Goal: Task Accomplishment & Management: Use online tool/utility

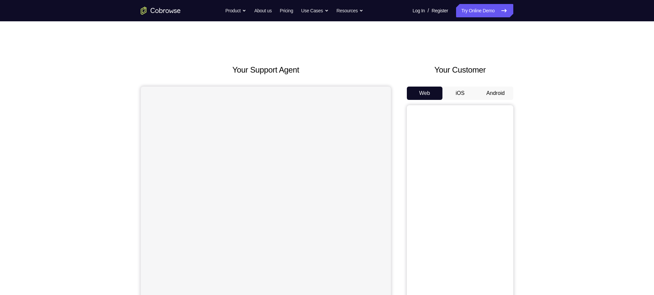
click at [508, 88] on button "Android" at bounding box center [496, 92] width 36 height 13
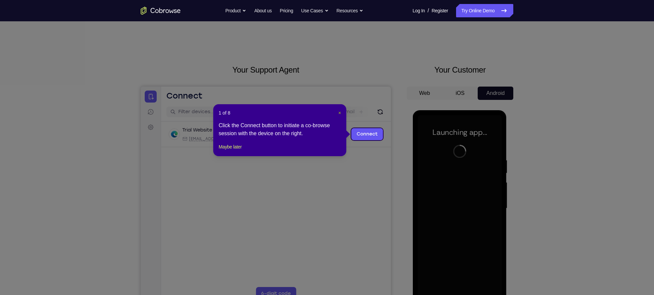
click at [340, 114] on span "×" at bounding box center [339, 112] width 3 height 5
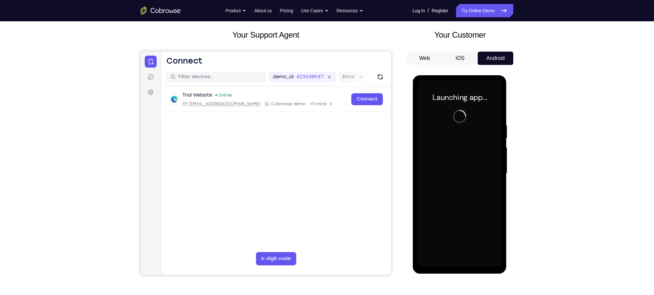
scroll to position [37, 0]
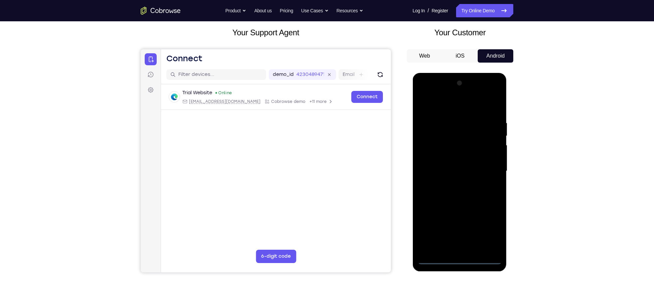
click at [460, 259] on div at bounding box center [459, 171] width 84 height 186
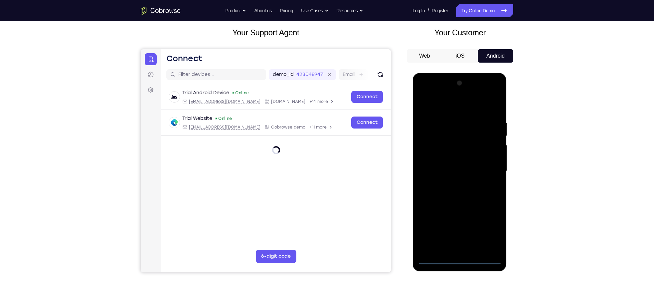
click at [490, 228] on div at bounding box center [459, 171] width 84 height 186
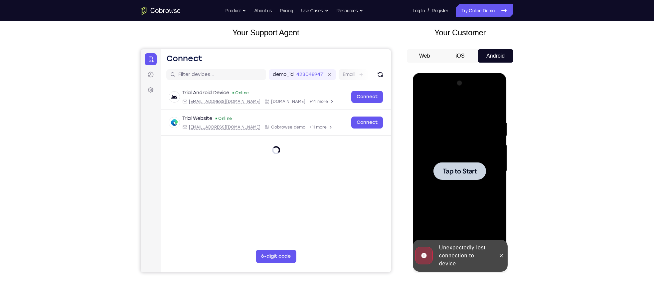
click at [489, 234] on div at bounding box center [459, 171] width 84 height 186
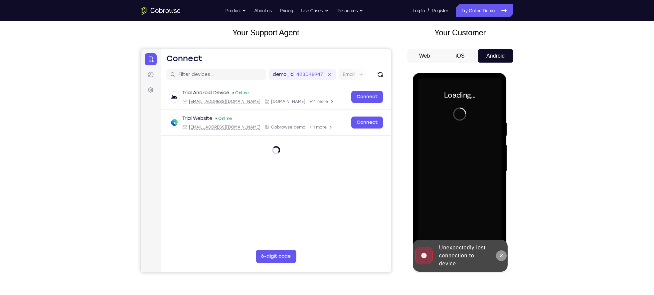
drag, startPoint x: 500, startPoint y: 253, endPoint x: 824, endPoint y: 126, distance: 348.6
click at [500, 253] on icon at bounding box center [500, 255] width 5 height 5
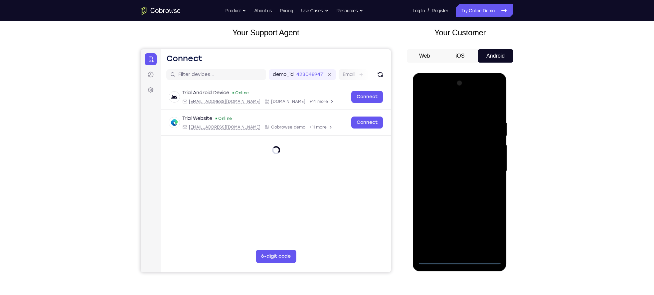
click at [458, 257] on div at bounding box center [459, 171] width 84 height 186
click at [458, 261] on div at bounding box center [459, 171] width 84 height 186
click at [459, 257] on div at bounding box center [459, 171] width 84 height 186
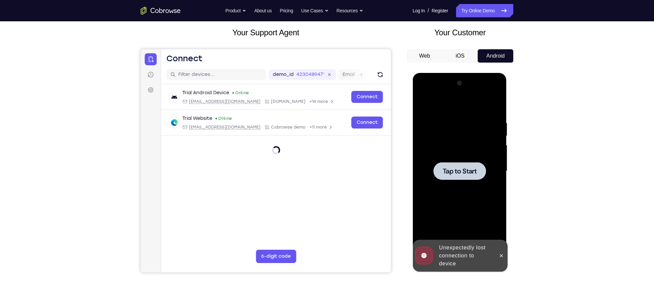
click at [457, 161] on div at bounding box center [459, 171] width 84 height 186
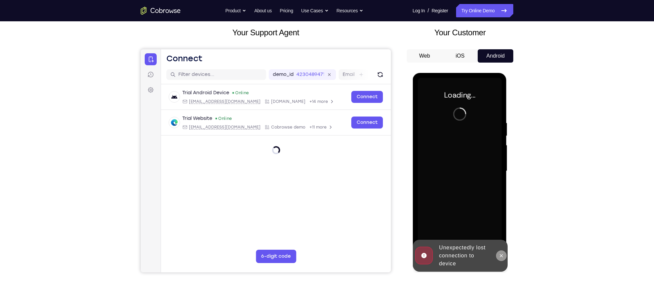
click at [501, 254] on icon at bounding box center [500, 255] width 5 height 5
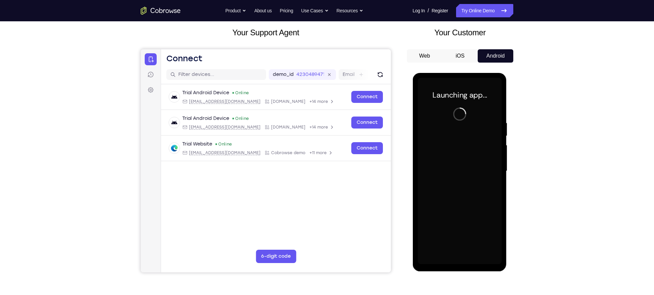
click at [464, 247] on div at bounding box center [459, 171] width 84 height 186
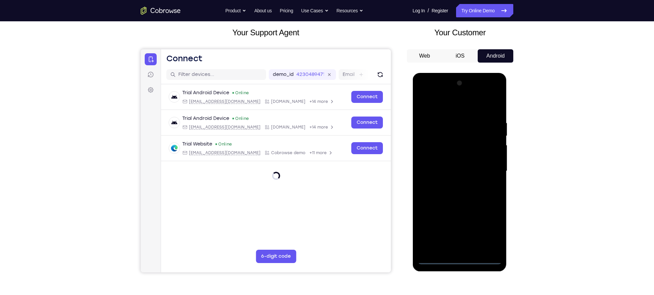
click at [460, 261] on div at bounding box center [459, 171] width 84 height 186
click at [459, 260] on div at bounding box center [459, 171] width 84 height 186
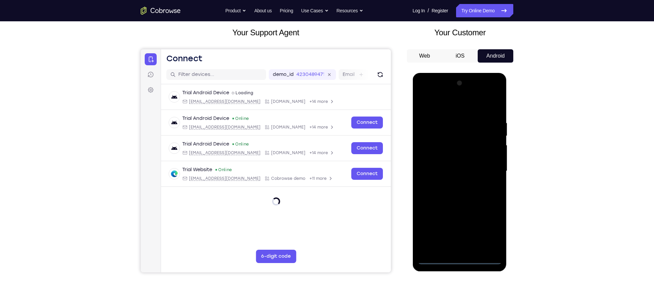
click at [487, 228] on div at bounding box center [459, 171] width 84 height 186
click at [463, 172] on div at bounding box center [459, 171] width 84 height 186
click at [455, 109] on div at bounding box center [459, 171] width 84 height 186
click at [486, 170] on div at bounding box center [459, 171] width 84 height 186
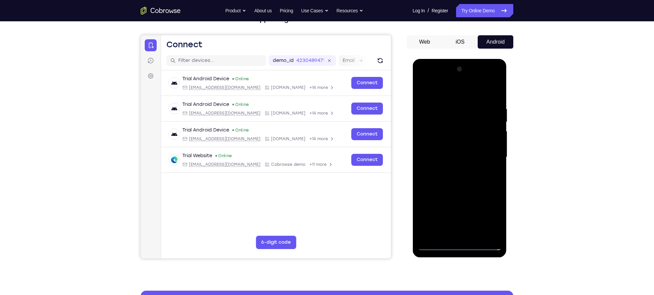
scroll to position [76, 0]
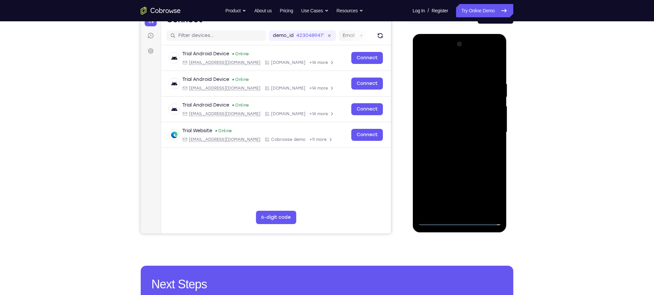
click at [452, 142] on div at bounding box center [459, 132] width 84 height 186
click at [447, 125] on div at bounding box center [459, 132] width 84 height 186
click at [461, 120] on div at bounding box center [459, 132] width 84 height 186
click at [459, 132] on div at bounding box center [459, 132] width 84 height 186
click at [454, 153] on div at bounding box center [459, 132] width 84 height 186
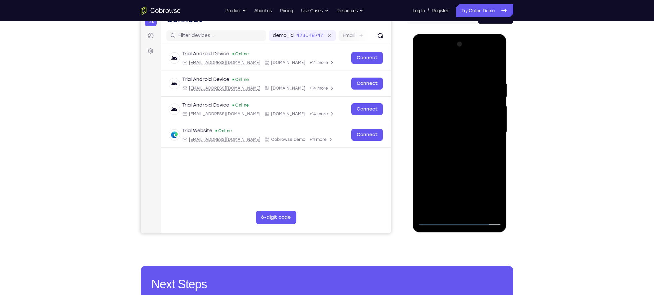
click at [450, 176] on div at bounding box center [459, 132] width 84 height 186
drag, startPoint x: 439, startPoint y: 67, endPoint x: 534, endPoint y: 66, distance: 95.1
click at [507, 66] on html "Online web based iOS Simulators and Android Emulators. Run iPhone, iPad, Mobile…" at bounding box center [459, 134] width 95 height 200
click at [463, 165] on div at bounding box center [459, 132] width 84 height 186
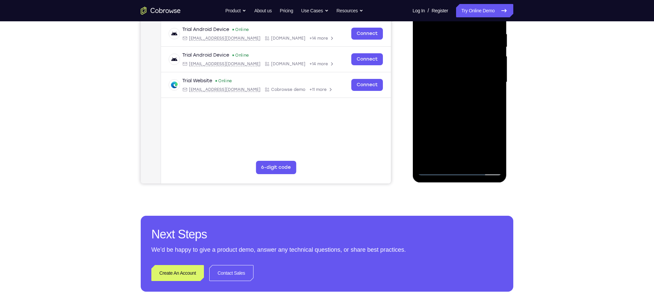
scroll to position [125, 0]
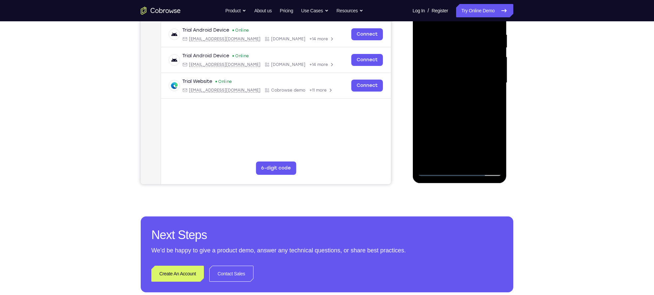
click at [476, 160] on div at bounding box center [459, 83] width 84 height 186
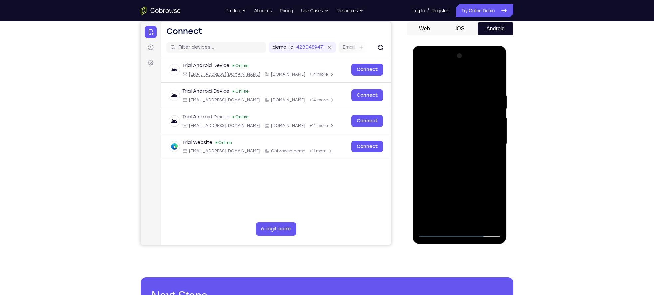
scroll to position [59, 0]
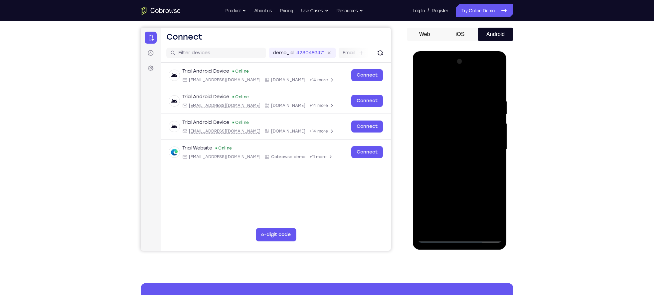
click at [460, 184] on div at bounding box center [459, 149] width 84 height 186
click at [441, 143] on div at bounding box center [459, 149] width 84 height 186
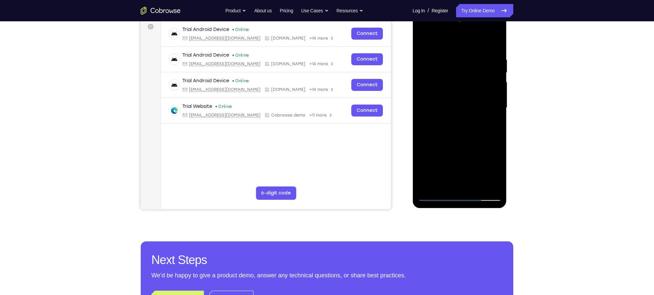
scroll to position [101, 0]
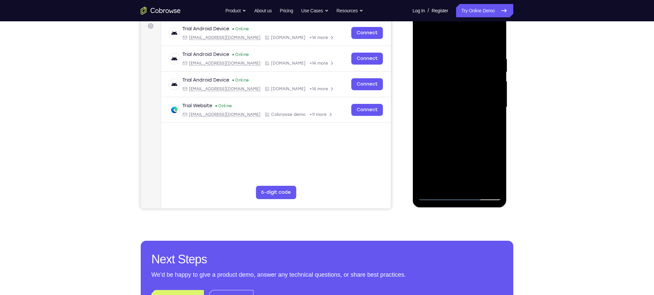
click at [450, 184] on div at bounding box center [459, 107] width 84 height 186
click at [470, 138] on div at bounding box center [459, 107] width 84 height 186
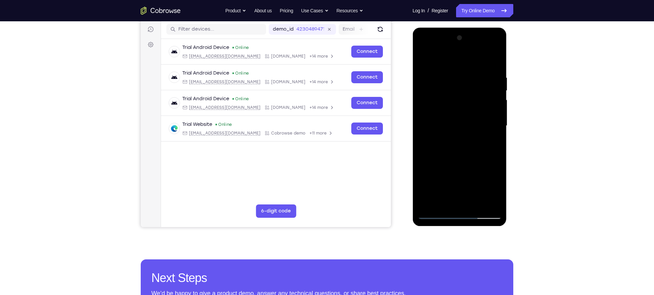
click at [440, 80] on div at bounding box center [459, 126] width 84 height 186
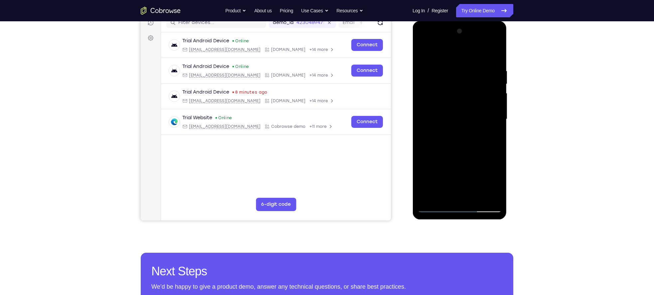
scroll to position [90, 0]
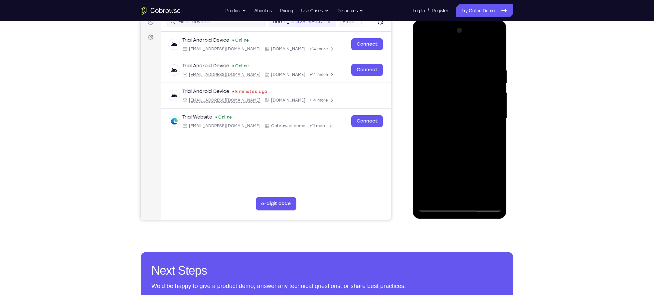
click at [454, 193] on div at bounding box center [459, 118] width 84 height 186
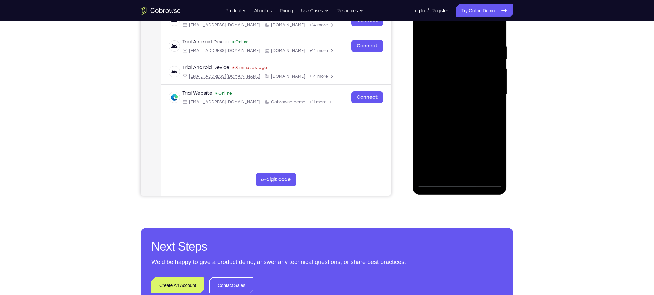
scroll to position [114, 0]
drag, startPoint x: 451, startPoint y: 159, endPoint x: 459, endPoint y: 79, distance: 80.6
click at [459, 79] on div at bounding box center [459, 94] width 84 height 186
drag, startPoint x: 444, startPoint y: 155, endPoint x: 442, endPoint y: 95, distance: 59.2
click at [442, 95] on div at bounding box center [459, 94] width 84 height 186
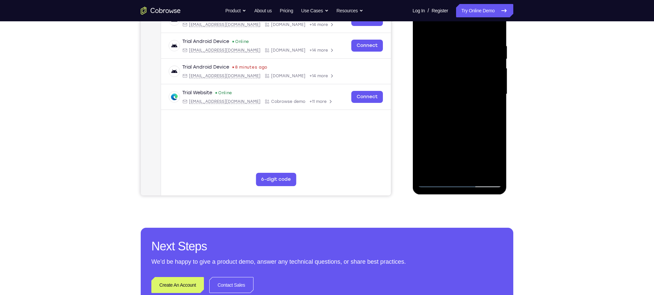
drag, startPoint x: 441, startPoint y: 161, endPoint x: 440, endPoint y: 109, distance: 51.9
click at [440, 109] on div at bounding box center [459, 94] width 84 height 186
drag, startPoint x: 443, startPoint y: 161, endPoint x: 446, endPoint y: 91, distance: 69.3
click at [446, 91] on div at bounding box center [459, 94] width 84 height 186
drag, startPoint x: 440, startPoint y: 167, endPoint x: 435, endPoint y: 137, distance: 29.9
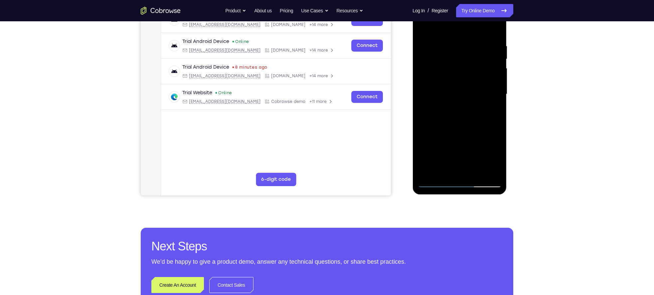
click at [435, 137] on div at bounding box center [459, 94] width 84 height 186
click at [427, 173] on div at bounding box center [459, 94] width 84 height 186
click at [432, 87] on div at bounding box center [459, 94] width 84 height 186
click at [489, 172] on div at bounding box center [459, 94] width 84 height 186
click at [436, 182] on div at bounding box center [459, 94] width 84 height 186
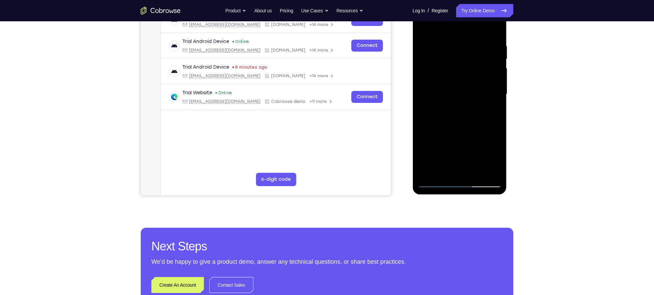
click at [436, 182] on div at bounding box center [459, 94] width 84 height 186
click at [443, 173] on div at bounding box center [459, 94] width 84 height 186
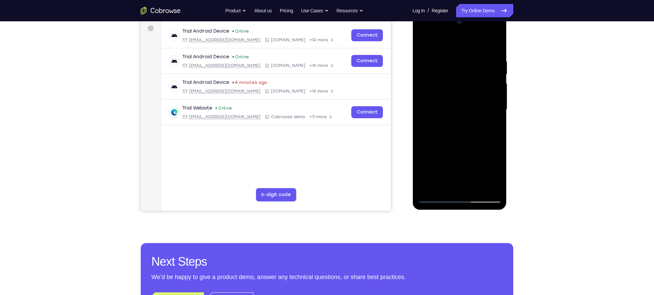
click at [453, 150] on div at bounding box center [459, 109] width 84 height 186
click at [437, 164] on div at bounding box center [459, 109] width 84 height 186
click at [473, 148] on div at bounding box center [459, 109] width 84 height 186
click at [462, 183] on div at bounding box center [459, 109] width 84 height 186
click at [499, 175] on div at bounding box center [459, 109] width 84 height 186
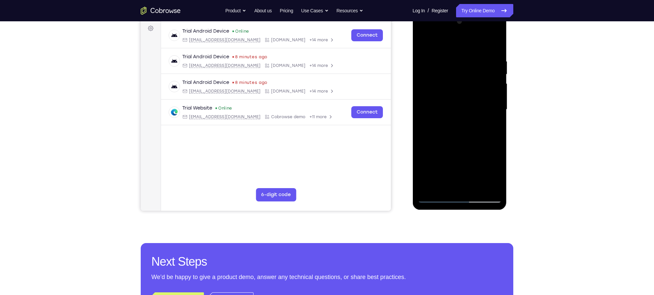
click at [499, 175] on div at bounding box center [459, 109] width 84 height 186
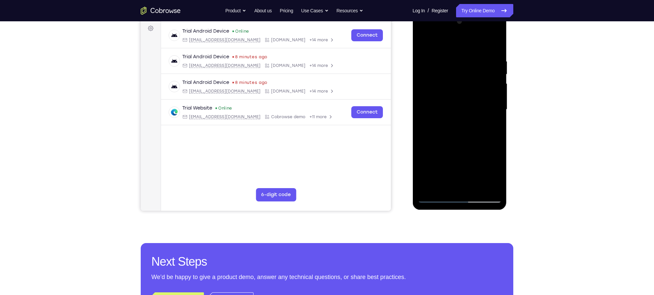
click at [446, 162] on div at bounding box center [459, 109] width 84 height 186
click at [434, 162] on div at bounding box center [459, 109] width 84 height 186
click at [490, 161] on div at bounding box center [459, 109] width 84 height 186
click at [467, 173] on div at bounding box center [459, 109] width 84 height 186
click at [474, 162] on div at bounding box center [459, 109] width 84 height 186
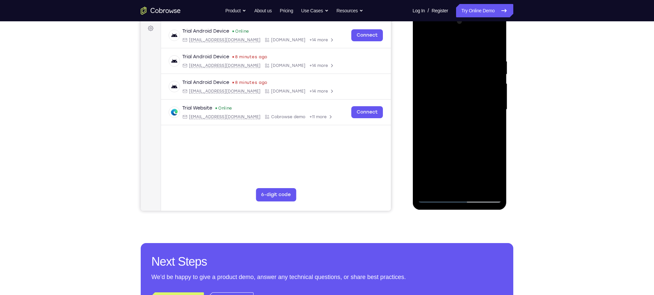
click at [464, 184] on div at bounding box center [459, 109] width 84 height 186
click at [464, 151] on div at bounding box center [459, 109] width 84 height 186
click at [452, 161] on div at bounding box center [459, 109] width 84 height 186
click at [453, 177] on div at bounding box center [459, 109] width 84 height 186
click at [458, 185] on div at bounding box center [459, 109] width 84 height 186
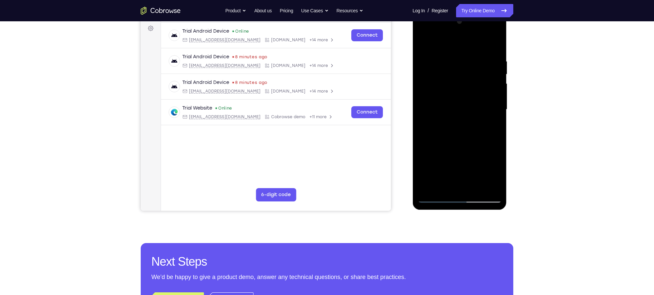
click at [460, 159] on div at bounding box center [459, 109] width 84 height 186
click at [453, 160] on div at bounding box center [459, 109] width 84 height 186
click at [453, 151] on div at bounding box center [459, 109] width 84 height 186
click at [465, 171] on div at bounding box center [459, 109] width 84 height 186
click at [478, 163] on div at bounding box center [459, 109] width 84 height 186
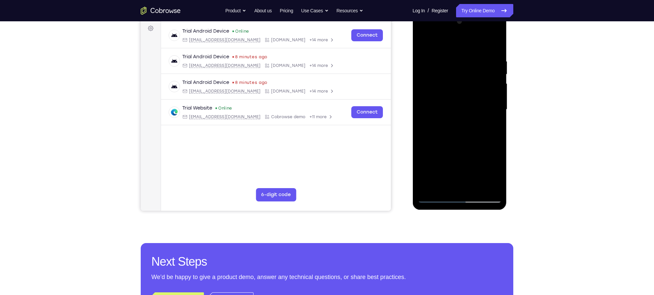
click at [465, 183] on div at bounding box center [459, 109] width 84 height 186
click at [474, 162] on div at bounding box center [459, 109] width 84 height 186
click at [449, 150] on div at bounding box center [459, 109] width 84 height 186
click at [428, 161] on div at bounding box center [459, 109] width 84 height 186
click at [475, 149] on div at bounding box center [459, 109] width 84 height 186
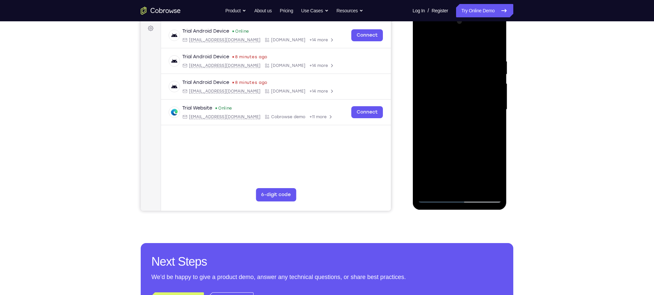
click at [462, 188] on div at bounding box center [459, 109] width 84 height 186
click at [481, 163] on div at bounding box center [459, 109] width 84 height 186
click at [466, 152] on div at bounding box center [459, 109] width 84 height 186
click at [457, 181] on div at bounding box center [459, 109] width 84 height 186
click at [456, 162] on div at bounding box center [459, 109] width 84 height 186
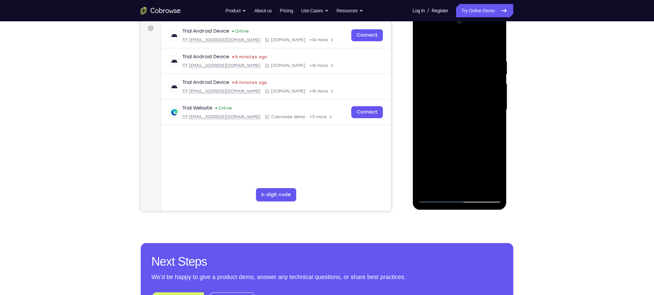
click at [453, 162] on div at bounding box center [459, 109] width 84 height 186
click at [438, 162] on div at bounding box center [459, 109] width 84 height 186
click at [467, 175] on div at bounding box center [459, 109] width 84 height 186
click at [466, 161] on div at bounding box center [459, 109] width 84 height 186
click at [435, 164] on div at bounding box center [459, 109] width 84 height 186
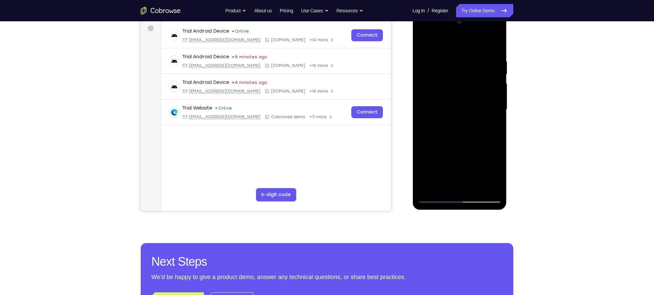
click at [466, 174] on div at bounding box center [459, 109] width 84 height 186
click at [442, 160] on div at bounding box center [459, 109] width 84 height 186
click at [457, 181] on div at bounding box center [459, 109] width 84 height 186
click at [496, 173] on div at bounding box center [459, 109] width 84 height 186
click at [463, 188] on div at bounding box center [459, 109] width 84 height 186
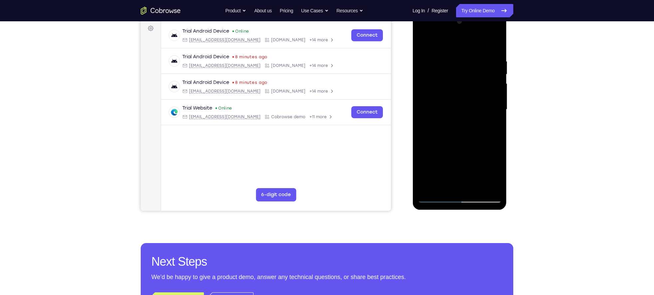
click at [466, 173] on div at bounding box center [459, 109] width 84 height 186
click at [496, 173] on div at bounding box center [459, 109] width 84 height 186
click at [495, 152] on div at bounding box center [459, 109] width 84 height 186
click at [465, 178] on div at bounding box center [459, 109] width 84 height 186
click at [498, 149] on div at bounding box center [459, 109] width 84 height 186
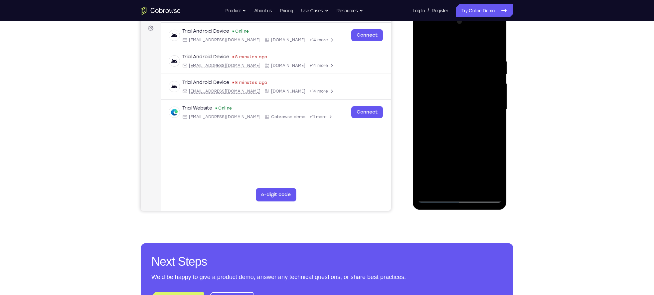
click at [451, 163] on div at bounding box center [459, 109] width 84 height 186
click at [457, 185] on div at bounding box center [459, 109] width 84 height 186
click at [445, 161] on div at bounding box center [459, 109] width 84 height 186
click at [454, 163] on div at bounding box center [459, 109] width 84 height 186
click at [457, 163] on div at bounding box center [459, 109] width 84 height 186
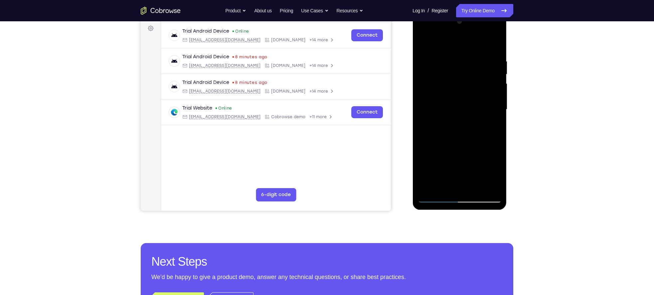
click at [450, 174] on div at bounding box center [459, 109] width 84 height 186
click at [494, 126] on div at bounding box center [459, 109] width 84 height 186
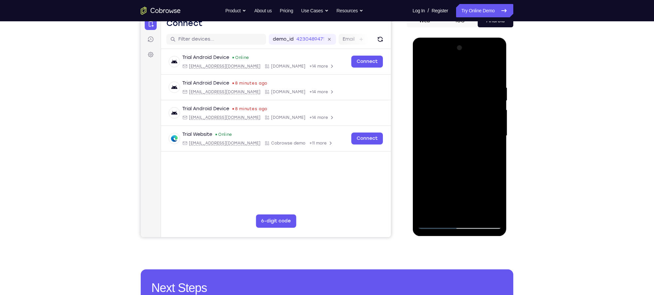
scroll to position [71, 0]
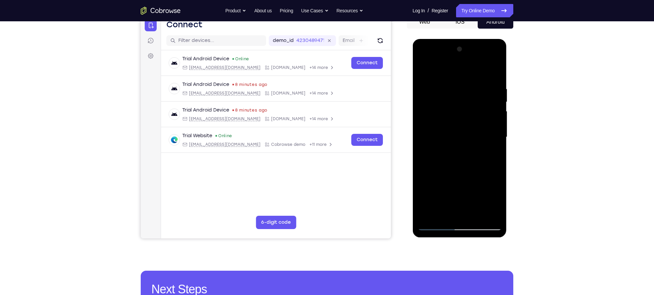
click at [458, 225] on div at bounding box center [459, 137] width 84 height 186
drag, startPoint x: 461, startPoint y: 178, endPoint x: 463, endPoint y: 110, distance: 67.6
click at [463, 110] on div at bounding box center [459, 137] width 84 height 186
click at [431, 128] on div at bounding box center [459, 137] width 84 height 186
click at [451, 157] on div at bounding box center [459, 137] width 84 height 186
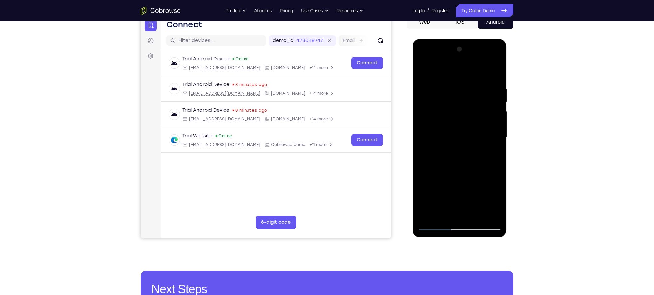
click at [458, 224] on div at bounding box center [459, 137] width 84 height 186
click at [480, 225] on div at bounding box center [459, 137] width 84 height 186
click at [453, 204] on div at bounding box center [459, 137] width 84 height 186
click at [439, 204] on div at bounding box center [459, 137] width 84 height 186
click at [460, 226] on div at bounding box center [459, 137] width 84 height 186
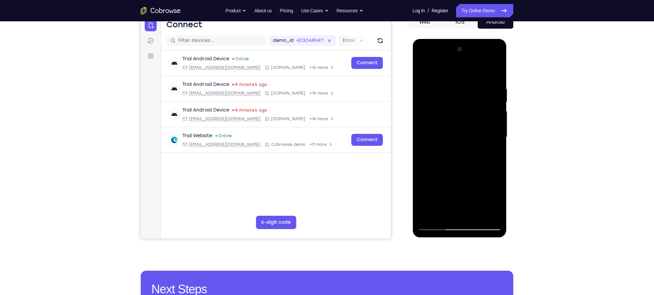
click at [484, 227] on div at bounding box center [459, 137] width 84 height 186
click at [421, 128] on div at bounding box center [459, 137] width 84 height 186
drag, startPoint x: 441, startPoint y: 121, endPoint x: 544, endPoint y: 102, distance: 104.2
click at [507, 102] on html "Online web based iOS Simulators and Android Emulators. Run iPhone, iPad, Mobile…" at bounding box center [459, 139] width 95 height 200
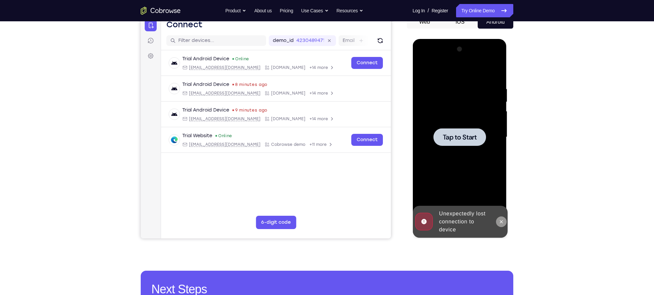
click at [501, 222] on icon at bounding box center [501, 221] width 3 height 3
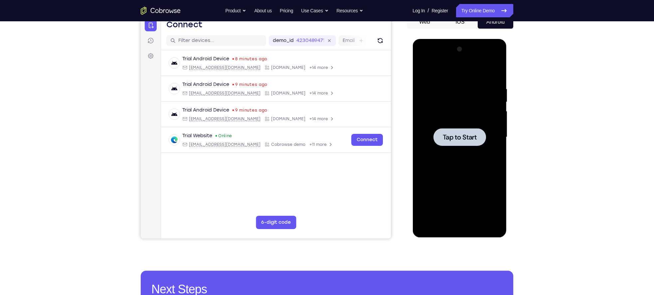
click at [465, 134] on span "Tap to Start" at bounding box center [459, 137] width 34 height 7
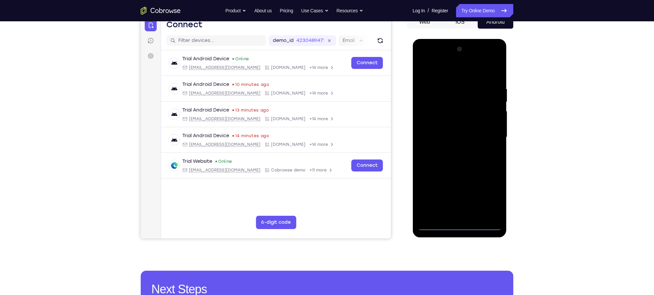
click at [460, 226] on div at bounding box center [459, 137] width 84 height 186
click at [487, 198] on div at bounding box center [459, 137] width 84 height 186
click at [438, 75] on div at bounding box center [459, 137] width 84 height 186
click at [432, 72] on div at bounding box center [459, 137] width 84 height 186
click at [485, 132] on div at bounding box center [459, 137] width 84 height 186
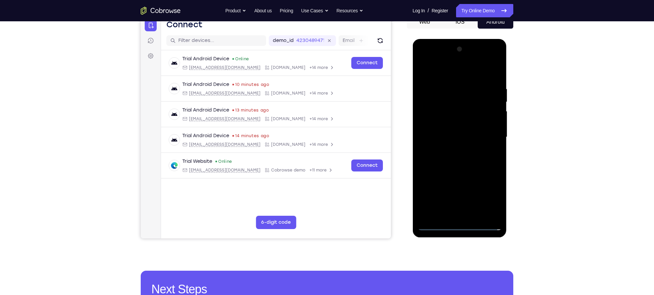
click at [451, 148] on div at bounding box center [459, 137] width 84 height 186
click at [456, 132] on div at bounding box center [459, 137] width 84 height 186
click at [457, 125] on div at bounding box center [459, 137] width 84 height 186
click at [458, 138] on div at bounding box center [459, 137] width 84 height 186
click at [463, 158] on div at bounding box center [459, 137] width 84 height 186
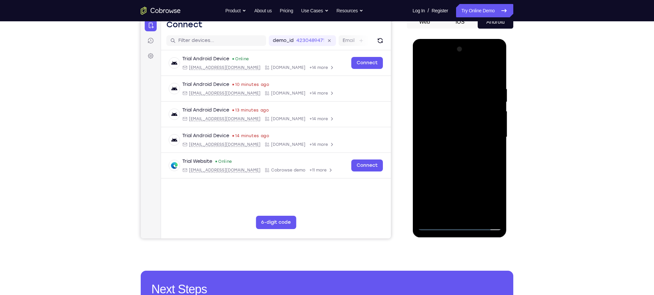
click at [458, 155] on div at bounding box center [459, 137] width 84 height 186
click at [459, 159] on div at bounding box center [459, 137] width 84 height 186
click at [493, 147] on div at bounding box center [459, 137] width 84 height 186
click at [461, 167] on div at bounding box center [459, 137] width 84 height 186
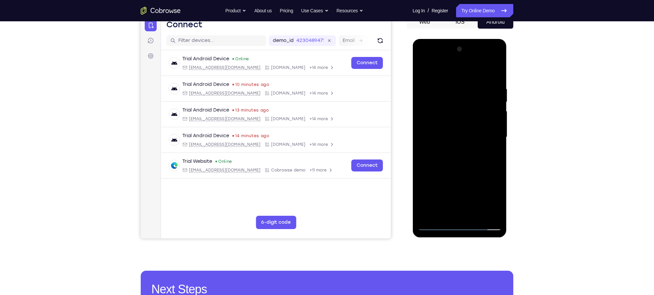
click at [450, 88] on div at bounding box center [459, 137] width 84 height 186
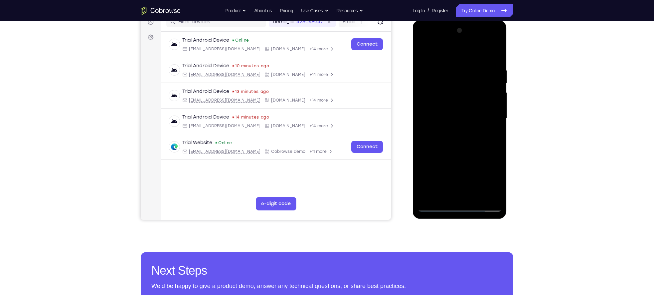
scroll to position [98, 0]
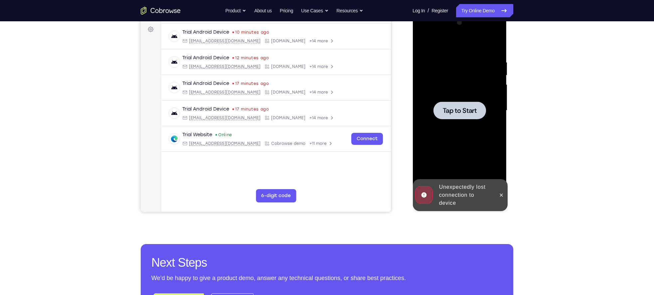
click at [452, 110] on span "Tap to Start" at bounding box center [459, 110] width 34 height 7
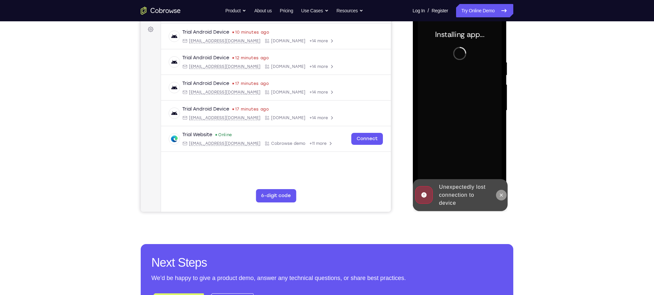
click at [501, 199] on button at bounding box center [501, 195] width 11 height 11
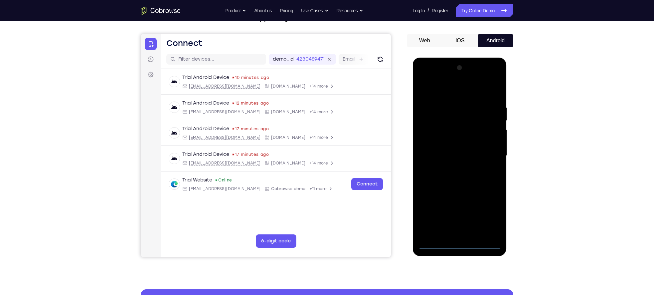
scroll to position [53, 0]
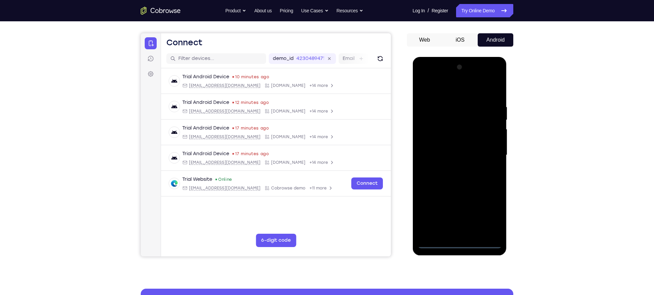
click at [456, 243] on div at bounding box center [459, 155] width 84 height 186
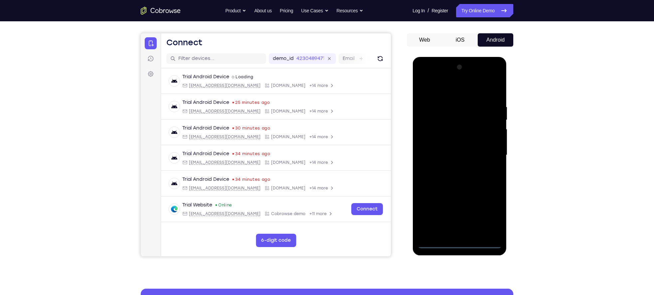
click at [491, 215] on div at bounding box center [459, 155] width 84 height 186
click at [437, 88] on div at bounding box center [459, 155] width 84 height 186
click at [488, 154] on div at bounding box center [459, 155] width 84 height 186
click at [453, 167] on div at bounding box center [459, 155] width 84 height 186
click at [450, 151] on div at bounding box center [459, 155] width 84 height 186
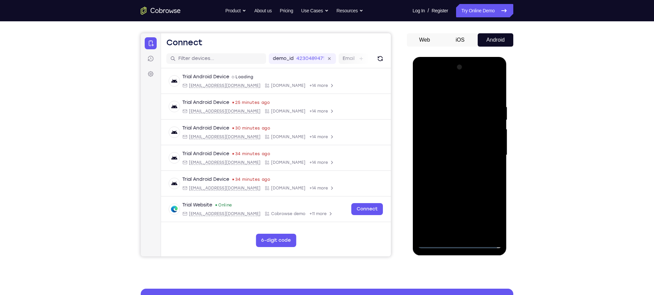
click at [452, 144] on div at bounding box center [459, 155] width 84 height 186
click at [454, 153] on div at bounding box center [459, 155] width 84 height 186
click at [458, 180] on div at bounding box center [459, 155] width 84 height 186
click at [460, 175] on div at bounding box center [459, 155] width 84 height 186
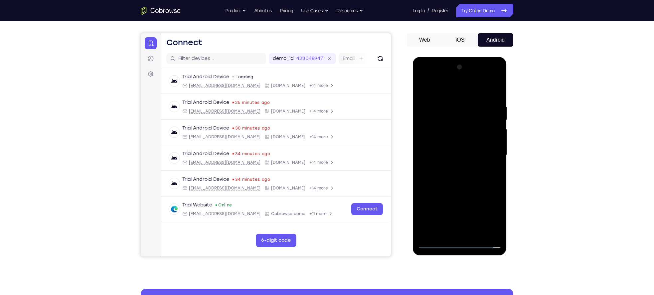
click at [460, 175] on div at bounding box center [459, 155] width 84 height 186
drag, startPoint x: 442, startPoint y: 87, endPoint x: 550, endPoint y: 100, distance: 108.6
click at [507, 100] on html "Online web based iOS Simulators and Android Emulators. Run iPhone, iPad, Mobile…" at bounding box center [459, 157] width 95 height 200
click at [459, 178] on div at bounding box center [459, 155] width 84 height 186
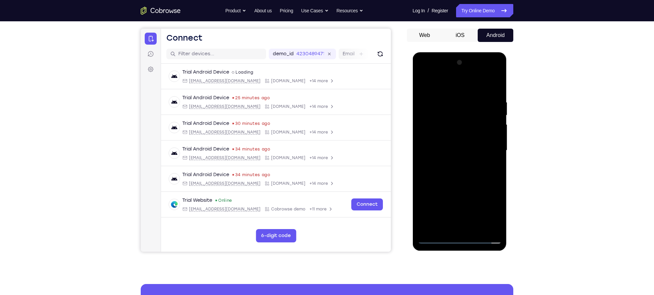
scroll to position [59, 0]
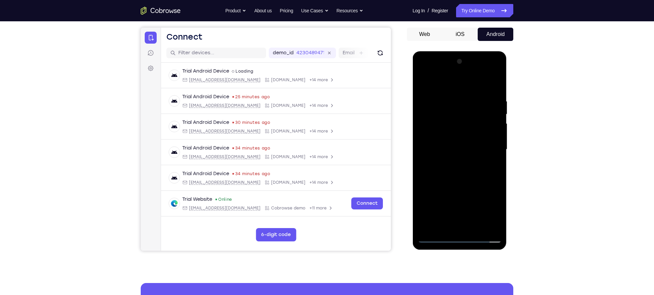
click at [458, 184] on div at bounding box center [459, 149] width 84 height 186
click at [477, 228] on div at bounding box center [459, 149] width 84 height 186
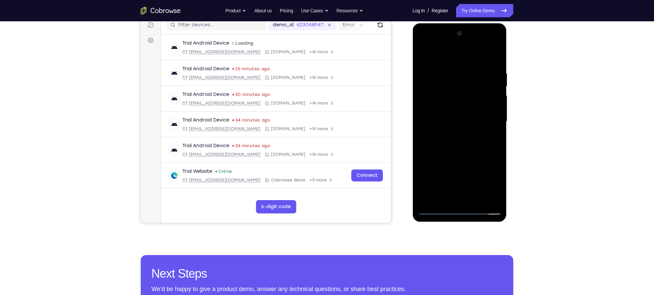
scroll to position [87, 0]
click at [453, 160] on div at bounding box center [459, 121] width 84 height 186
click at [443, 154] on div at bounding box center [459, 121] width 84 height 186
click at [444, 159] on div at bounding box center [459, 121] width 84 height 186
click at [434, 212] on div at bounding box center [459, 121] width 84 height 186
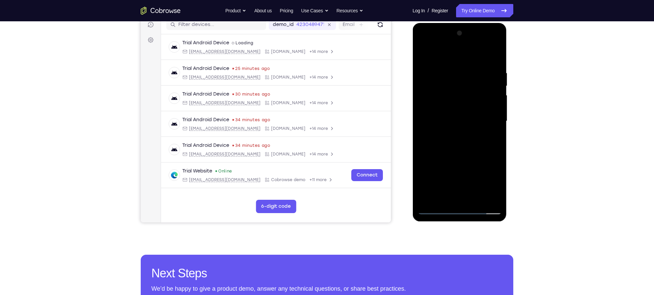
click at [434, 210] on div at bounding box center [459, 121] width 84 height 186
click at [447, 75] on div at bounding box center [459, 121] width 84 height 186
click at [491, 114] on div at bounding box center [459, 121] width 84 height 186
click at [485, 198] on div at bounding box center [459, 121] width 84 height 186
click at [487, 127] on div at bounding box center [459, 121] width 84 height 186
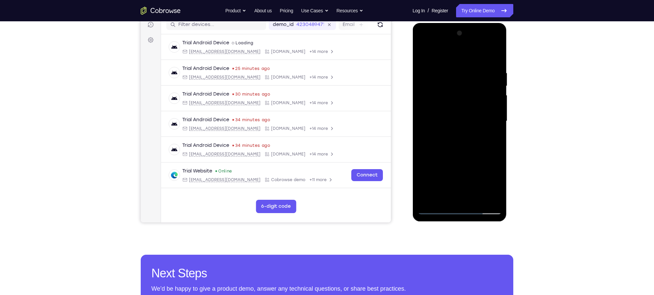
click at [487, 127] on div at bounding box center [459, 121] width 84 height 186
click at [494, 57] on div at bounding box center [459, 121] width 84 height 186
drag, startPoint x: 460, startPoint y: 178, endPoint x: 482, endPoint y: 77, distance: 103.2
click at [482, 77] on div at bounding box center [459, 121] width 84 height 186
drag, startPoint x: 456, startPoint y: 159, endPoint x: 472, endPoint y: 99, distance: 62.4
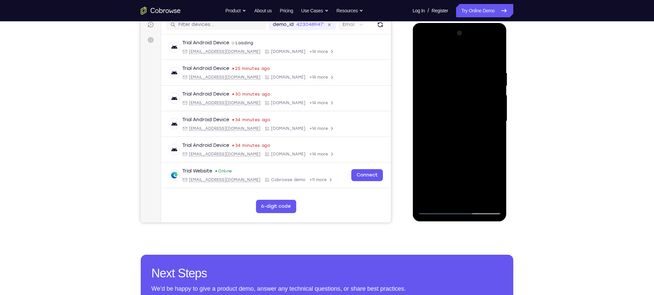
click at [472, 99] on div at bounding box center [459, 121] width 84 height 186
drag, startPoint x: 453, startPoint y: 159, endPoint x: 467, endPoint y: 58, distance: 102.2
click at [467, 58] on div at bounding box center [459, 121] width 84 height 186
drag, startPoint x: 477, startPoint y: 161, endPoint x: 477, endPoint y: 114, distance: 46.9
click at [477, 114] on div at bounding box center [459, 121] width 84 height 186
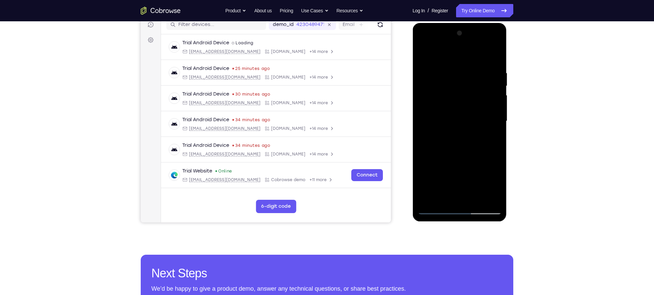
drag, startPoint x: 481, startPoint y: 140, endPoint x: 482, endPoint y: 190, distance: 49.6
click at [482, 190] on div at bounding box center [459, 121] width 84 height 186
drag, startPoint x: 473, startPoint y: 78, endPoint x: 451, endPoint y: 179, distance: 102.8
click at [451, 179] on div at bounding box center [459, 121] width 84 height 186
drag, startPoint x: 477, startPoint y: 99, endPoint x: 470, endPoint y: 138, distance: 39.0
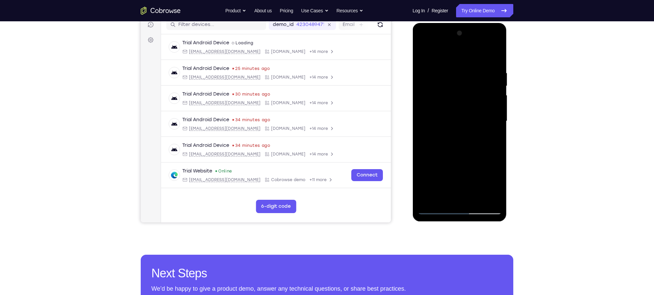
click at [470, 138] on div at bounding box center [459, 121] width 84 height 186
click at [497, 137] on div at bounding box center [459, 121] width 84 height 186
click at [498, 138] on div at bounding box center [459, 121] width 84 height 186
click at [477, 198] on div at bounding box center [459, 121] width 84 height 186
click at [447, 112] on div at bounding box center [459, 121] width 84 height 186
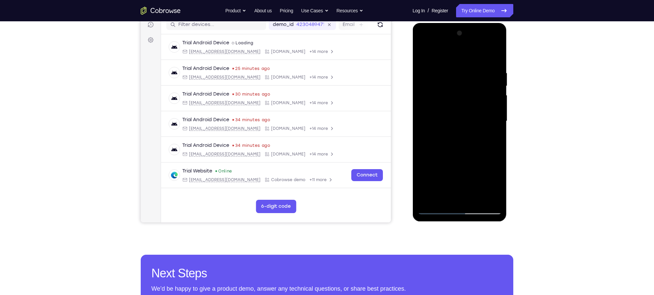
click at [432, 212] on div at bounding box center [459, 121] width 84 height 186
click at [465, 140] on div at bounding box center [459, 121] width 84 height 186
click at [454, 192] on div at bounding box center [459, 121] width 84 height 186
click at [449, 197] on div at bounding box center [459, 121] width 84 height 186
click at [446, 197] on div at bounding box center [459, 121] width 84 height 186
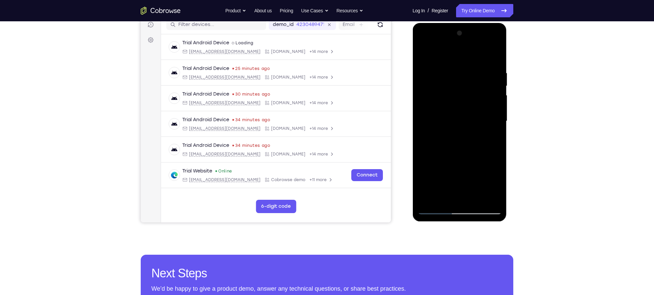
click at [424, 199] on div at bounding box center [459, 121] width 84 height 186
click at [496, 184] on div at bounding box center [459, 121] width 84 height 186
click at [437, 207] on div at bounding box center [459, 121] width 84 height 186
click at [436, 209] on div at bounding box center [459, 121] width 84 height 186
click at [437, 208] on div at bounding box center [459, 121] width 84 height 186
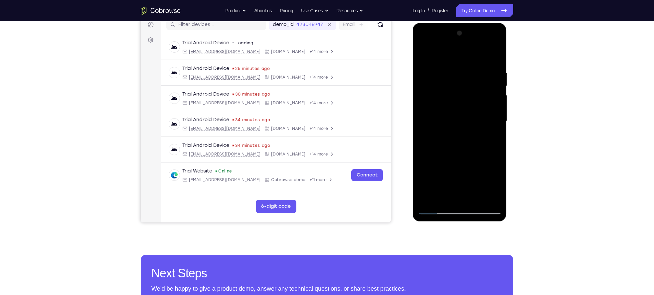
click at [471, 61] on div at bounding box center [459, 121] width 84 height 186
click at [491, 58] on div at bounding box center [459, 121] width 84 height 186
click at [493, 58] on div at bounding box center [459, 121] width 84 height 186
click at [494, 55] on div at bounding box center [459, 121] width 84 height 186
drag, startPoint x: 448, startPoint y: 140, endPoint x: 449, endPoint y: 99, distance: 40.6
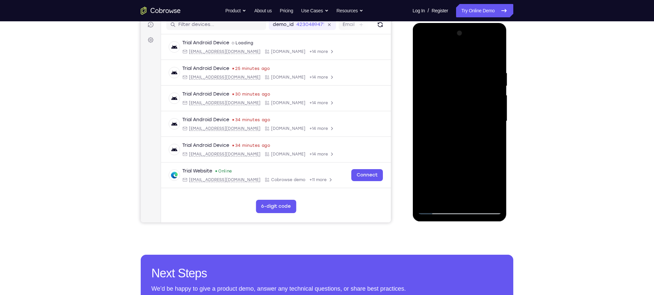
click at [449, 99] on div at bounding box center [459, 121] width 84 height 186
drag, startPoint x: 447, startPoint y: 175, endPoint x: 445, endPoint y: 128, distance: 46.9
click at [445, 128] on div at bounding box center [459, 121] width 84 height 186
click at [457, 209] on div at bounding box center [459, 121] width 84 height 186
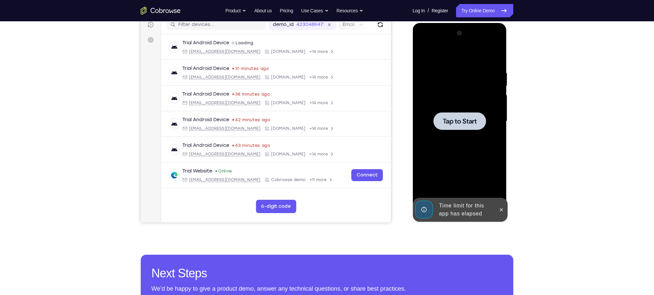
click at [460, 122] on span "Tap to Start" at bounding box center [459, 121] width 34 height 7
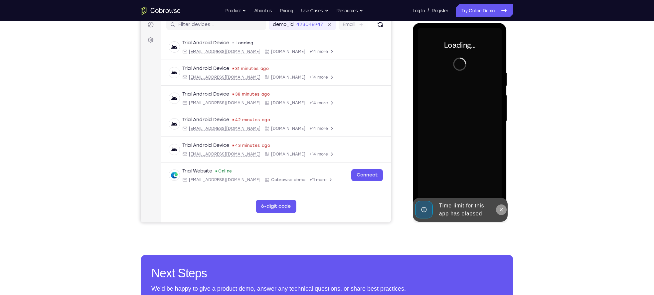
click at [500, 212] on icon at bounding box center [500, 209] width 5 height 5
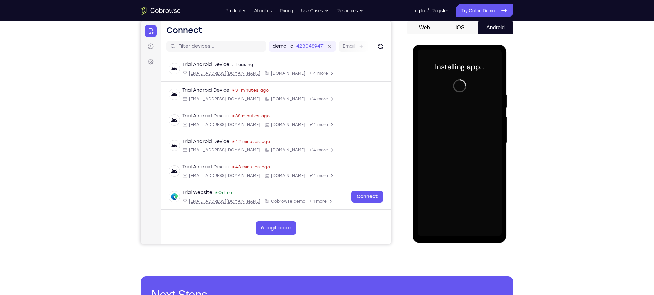
scroll to position [65, 0]
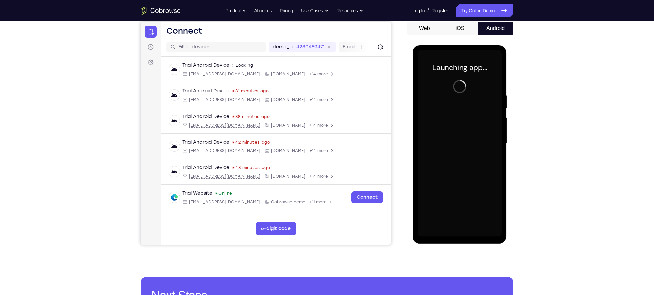
click at [521, 193] on div "Your Support Agent Your Customer Web iOS Android Next Steps We’d be happy to gi…" at bounding box center [327, 175] width 426 height 439
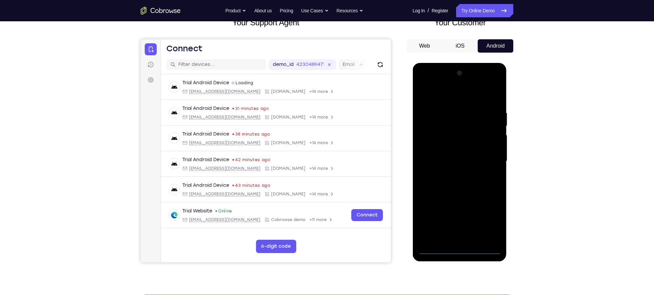
scroll to position [51, 0]
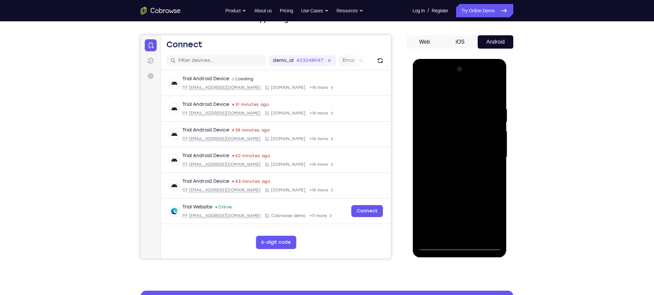
click at [460, 246] on div at bounding box center [459, 157] width 84 height 186
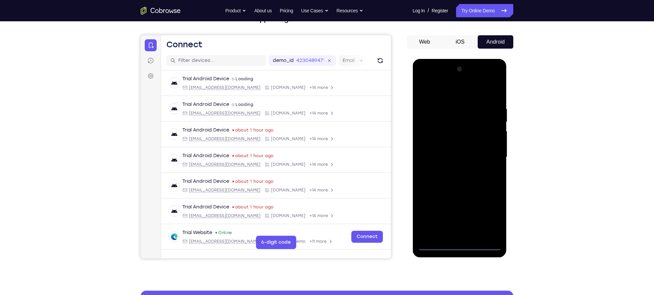
click at [487, 216] on div at bounding box center [459, 157] width 84 height 186
click at [435, 93] on div at bounding box center [459, 157] width 84 height 186
click at [487, 157] on div at bounding box center [459, 157] width 84 height 186
click at [451, 170] on div at bounding box center [459, 157] width 84 height 186
click at [458, 143] on div at bounding box center [459, 157] width 84 height 186
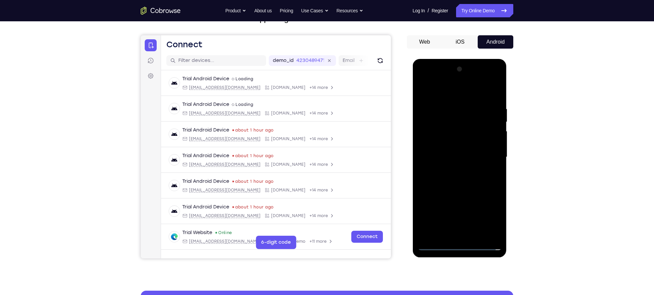
click at [454, 153] on div at bounding box center [459, 157] width 84 height 186
click at [450, 169] on div at bounding box center [459, 157] width 84 height 186
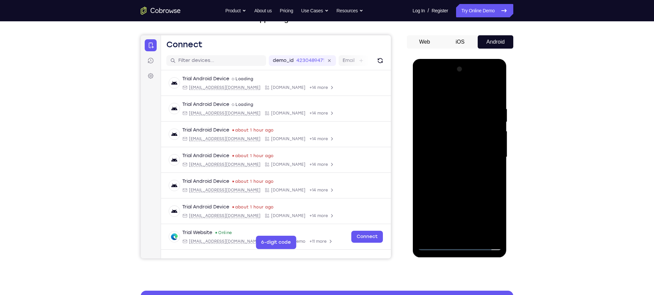
click at [460, 142] on div at bounding box center [459, 157] width 84 height 186
drag, startPoint x: 429, startPoint y: 93, endPoint x: 496, endPoint y: 137, distance: 79.8
click at [507, 100] on html "Online web based iOS Simulators and Android Emulators. Run iPhone, iPad, Mobile…" at bounding box center [459, 159] width 95 height 200
click at [460, 140] on div at bounding box center [459, 157] width 84 height 186
click at [476, 234] on div at bounding box center [459, 157] width 84 height 186
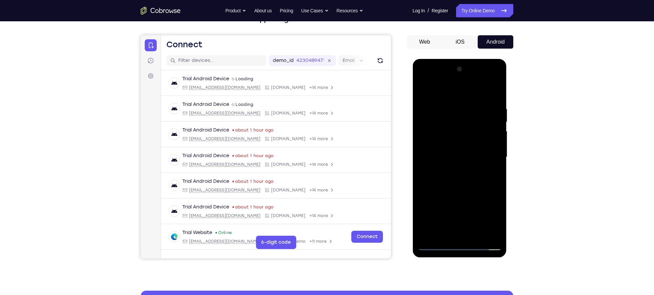
click at [476, 234] on div at bounding box center [459, 157] width 84 height 186
click at [476, 235] on div at bounding box center [459, 157] width 84 height 186
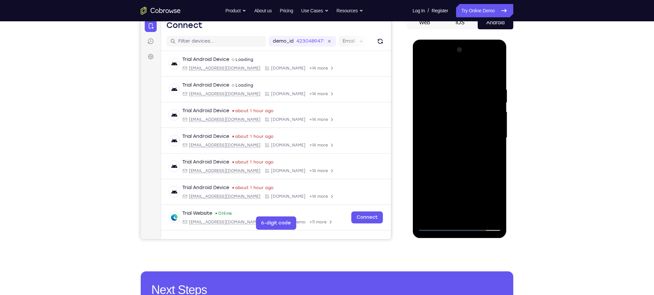
scroll to position [57, 0]
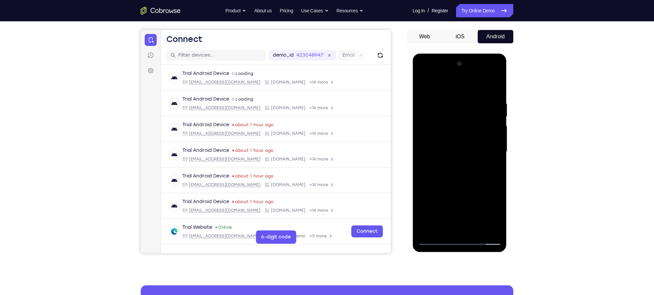
click at [457, 188] on div at bounding box center [459, 152] width 84 height 186
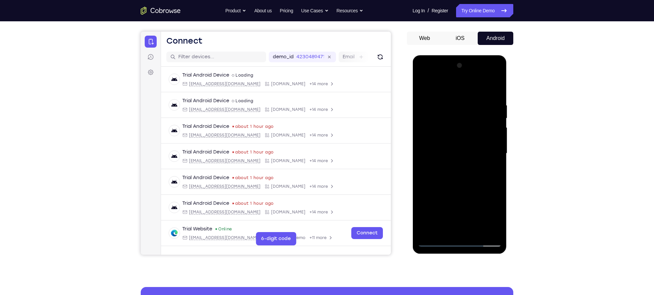
click at [452, 188] on div at bounding box center [459, 153] width 84 height 186
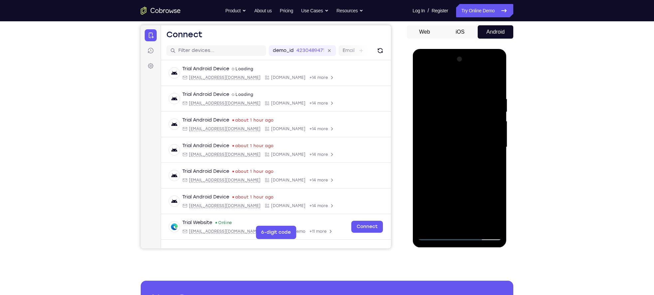
click at [459, 234] on div at bounding box center [459, 147] width 84 height 186
click at [435, 236] on div at bounding box center [459, 147] width 84 height 186
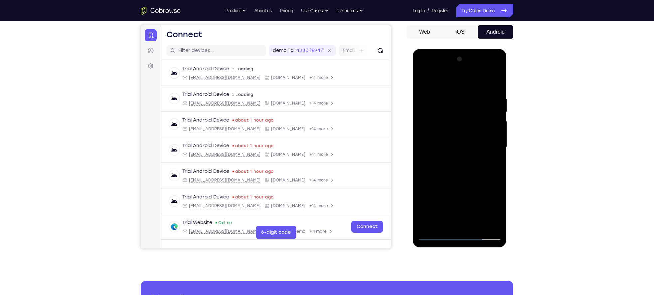
click at [435, 236] on div at bounding box center [459, 147] width 84 height 186
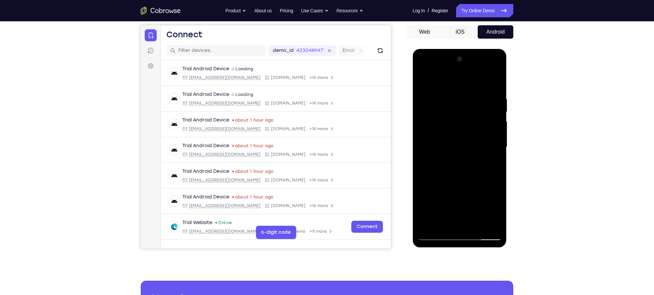
click at [435, 236] on div at bounding box center [459, 147] width 84 height 186
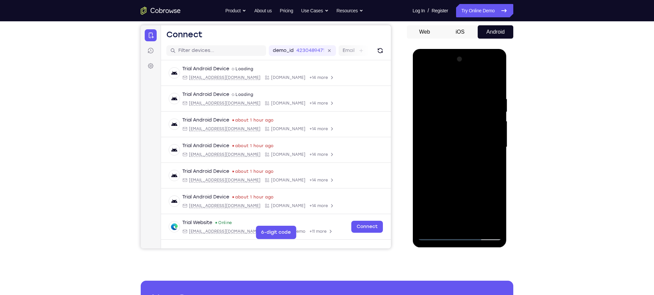
click at [435, 236] on div at bounding box center [459, 147] width 84 height 186
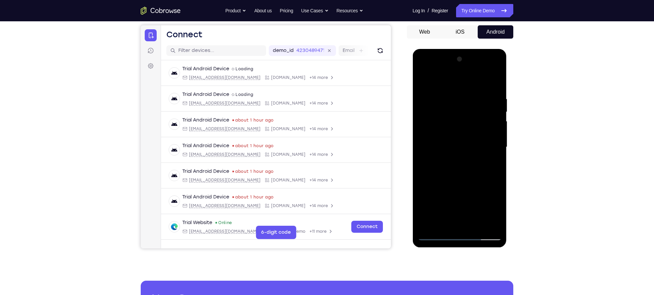
click at [460, 236] on div at bounding box center [459, 147] width 84 height 186
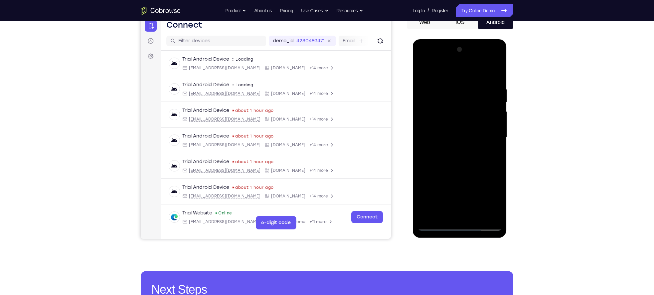
click at [459, 224] on div at bounding box center [459, 137] width 84 height 186
click at [459, 226] on div at bounding box center [459, 137] width 84 height 186
drag, startPoint x: 459, startPoint y: 226, endPoint x: 638, endPoint y: 116, distance: 209.9
click at [459, 226] on div at bounding box center [459, 137] width 84 height 186
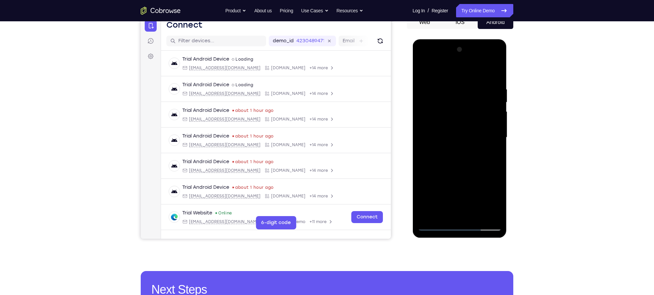
click at [458, 225] on div at bounding box center [459, 137] width 84 height 186
click at [474, 11] on link "Try Online Demo" at bounding box center [484, 10] width 57 height 13
click at [476, 16] on link "Try Online Demo" at bounding box center [484, 10] width 57 height 13
click at [477, 10] on link "Try Online Demo" at bounding box center [484, 10] width 57 height 13
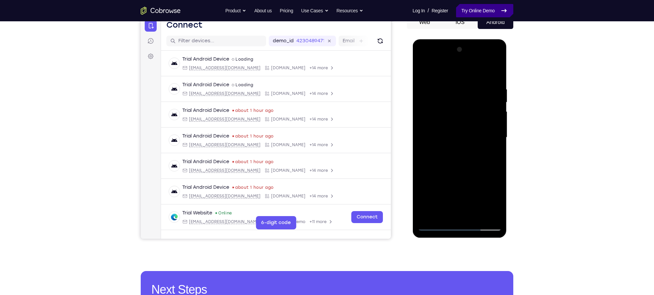
click at [477, 10] on link "Try Online Demo" at bounding box center [484, 10] width 57 height 13
click at [457, 226] on div at bounding box center [459, 137] width 84 height 186
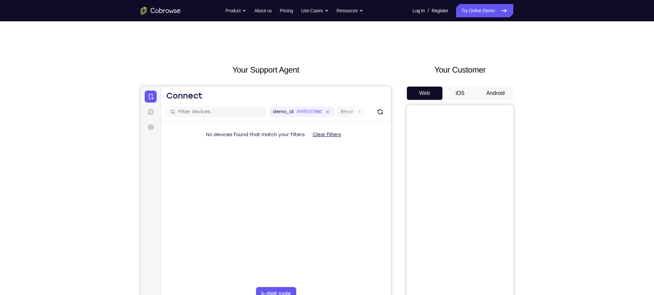
click at [509, 95] on button "Android" at bounding box center [496, 92] width 36 height 13
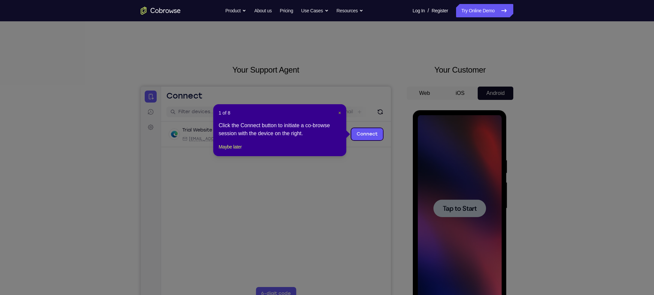
click at [340, 113] on span "×" at bounding box center [339, 112] width 3 height 5
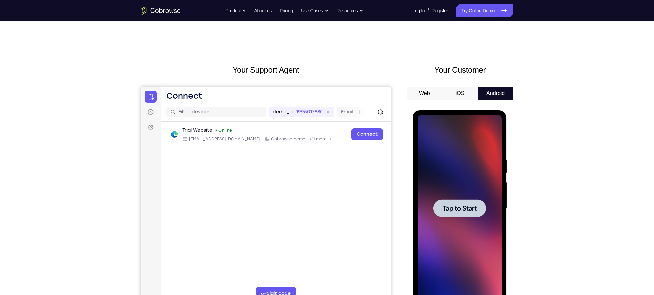
click at [472, 220] on div at bounding box center [459, 208] width 84 height 186
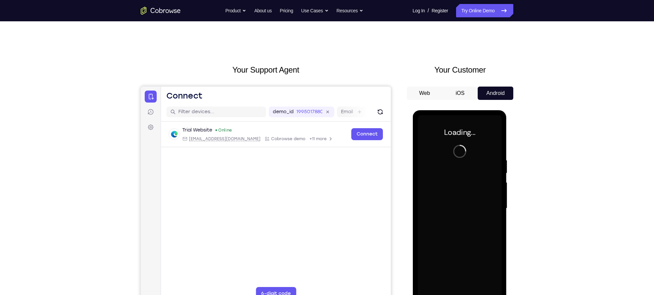
scroll to position [35, 0]
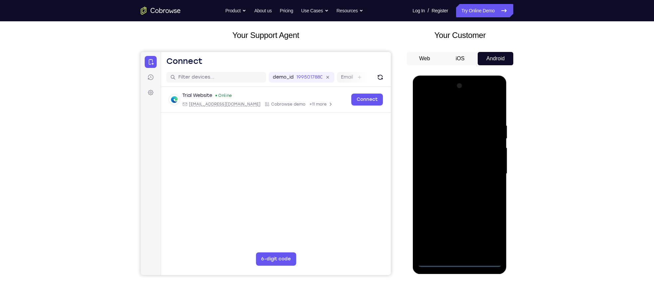
click at [458, 263] on div at bounding box center [459, 174] width 84 height 186
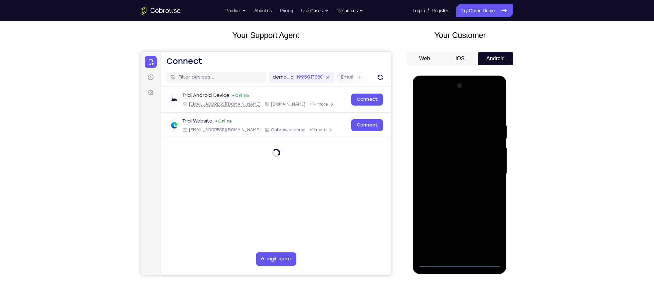
click at [487, 233] on div at bounding box center [459, 174] width 84 height 186
click at [437, 107] on div at bounding box center [459, 174] width 84 height 186
click at [484, 176] on div at bounding box center [459, 174] width 84 height 186
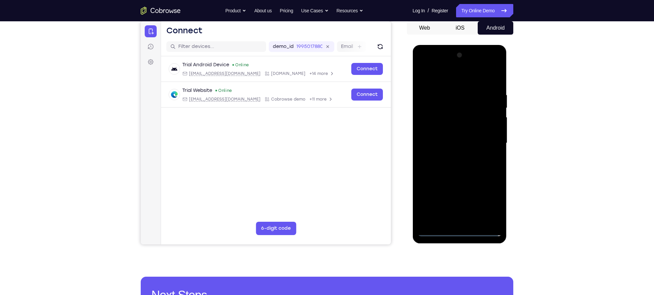
click at [451, 157] on div at bounding box center [459, 143] width 84 height 186
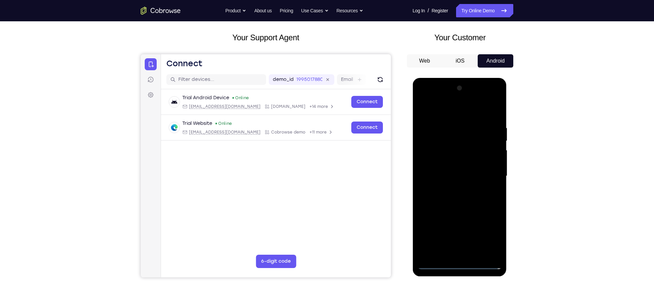
scroll to position [32, 0]
click at [452, 168] on div at bounding box center [459, 176] width 84 height 186
click at [450, 164] on div at bounding box center [459, 176] width 84 height 186
click at [457, 179] on div at bounding box center [459, 176] width 84 height 186
click at [476, 203] on div at bounding box center [459, 176] width 84 height 186
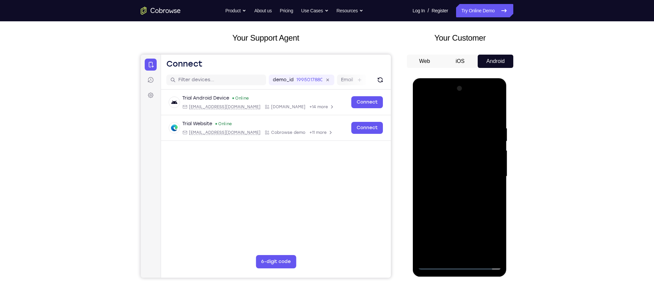
click at [468, 201] on div at bounding box center [459, 176] width 84 height 186
click at [466, 198] on div at bounding box center [459, 176] width 84 height 186
click at [458, 209] on div at bounding box center [459, 176] width 84 height 186
click at [476, 252] on div at bounding box center [459, 176] width 84 height 186
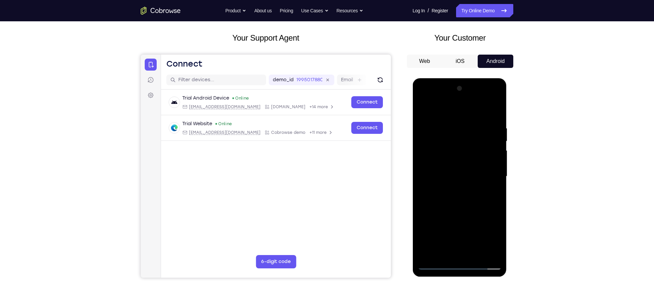
click at [454, 211] on div at bounding box center [459, 176] width 84 height 186
click at [444, 164] on div at bounding box center [459, 176] width 84 height 186
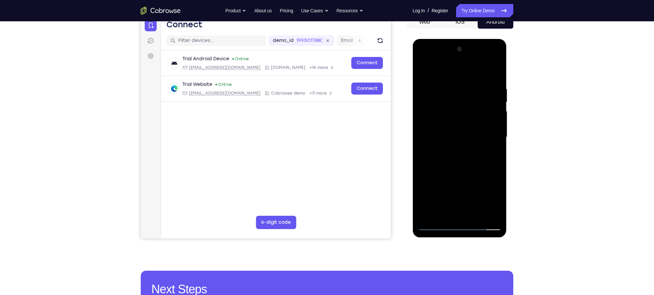
click at [459, 201] on div at bounding box center [459, 137] width 84 height 186
click at [436, 227] on div at bounding box center [459, 137] width 84 height 186
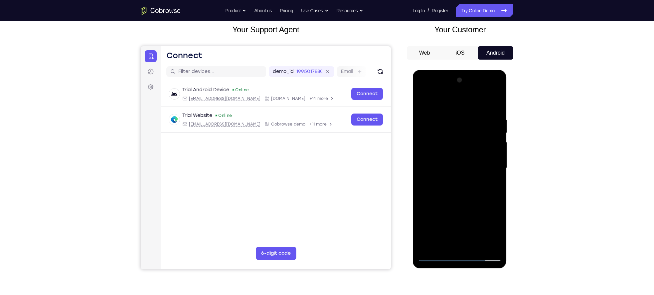
scroll to position [39, 0]
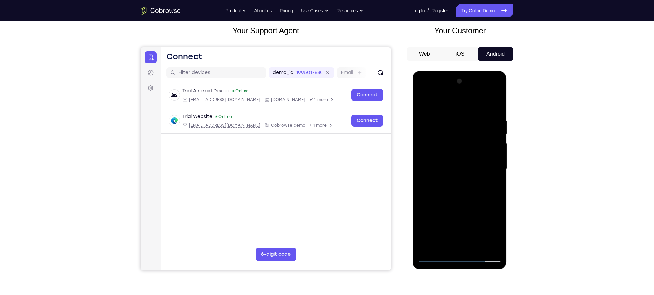
click at [446, 115] on div at bounding box center [459, 169] width 84 height 186
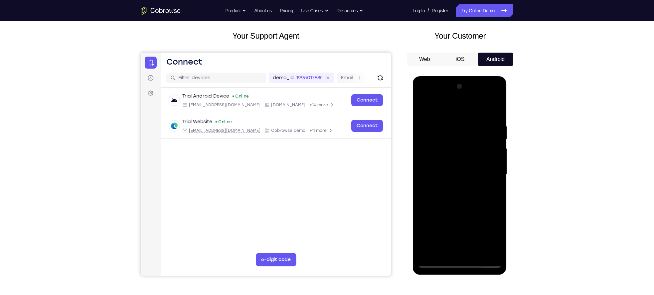
click at [451, 123] on div at bounding box center [459, 174] width 84 height 186
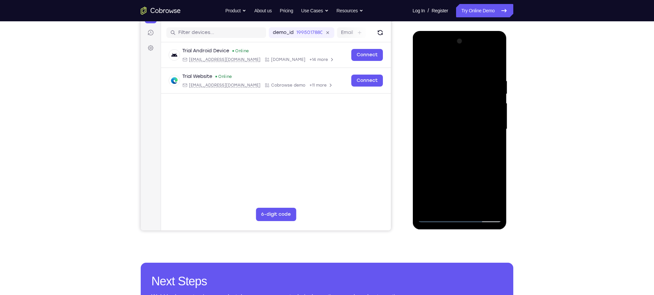
scroll to position [82, 0]
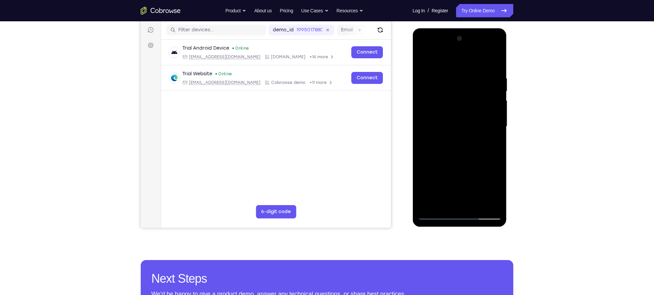
click at [493, 62] on div at bounding box center [459, 126] width 84 height 186
drag, startPoint x: 474, startPoint y: 164, endPoint x: 478, endPoint y: 102, distance: 62.7
click at [478, 102] on div at bounding box center [459, 126] width 84 height 186
click at [422, 96] on div at bounding box center [459, 126] width 84 height 186
click at [497, 96] on div at bounding box center [459, 126] width 84 height 186
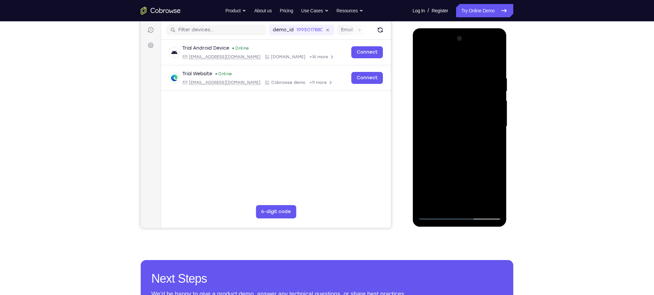
click at [497, 96] on div at bounding box center [459, 126] width 84 height 186
drag, startPoint x: 463, startPoint y: 160, endPoint x: 464, endPoint y: 64, distance: 96.5
click at [464, 64] on div at bounding box center [459, 126] width 84 height 186
drag, startPoint x: 452, startPoint y: 159, endPoint x: 459, endPoint y: 78, distance: 82.1
click at [459, 78] on div at bounding box center [459, 126] width 84 height 186
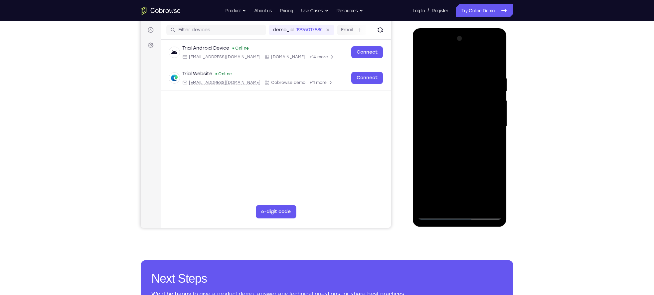
click at [497, 121] on div at bounding box center [459, 126] width 84 height 186
drag, startPoint x: 456, startPoint y: 169, endPoint x: 470, endPoint y: 86, distance: 84.3
click at [470, 86] on div at bounding box center [459, 126] width 84 height 186
drag, startPoint x: 443, startPoint y: 154, endPoint x: 447, endPoint y: 99, distance: 54.7
click at [447, 99] on div at bounding box center [459, 126] width 84 height 186
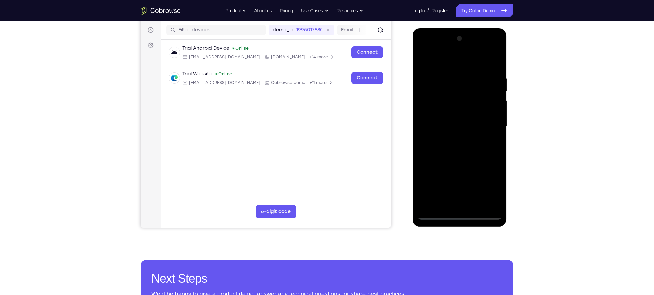
click at [495, 108] on div at bounding box center [459, 126] width 84 height 186
click at [497, 108] on div at bounding box center [459, 126] width 84 height 186
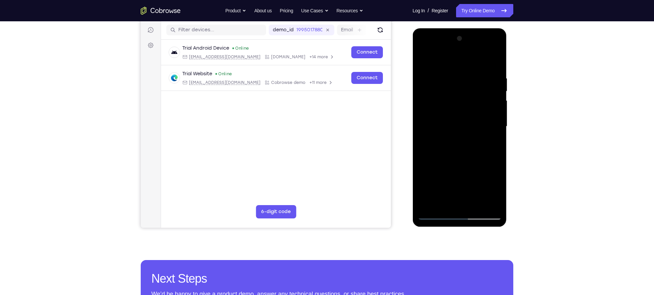
click at [497, 108] on div at bounding box center [459, 126] width 84 height 186
drag, startPoint x: 479, startPoint y: 159, endPoint x: 478, endPoint y: 104, distance: 54.6
click at [478, 104] on div at bounding box center [459, 126] width 84 height 186
drag, startPoint x: 473, startPoint y: 151, endPoint x: 487, endPoint y: 62, distance: 89.9
click at [487, 62] on div at bounding box center [459, 126] width 84 height 186
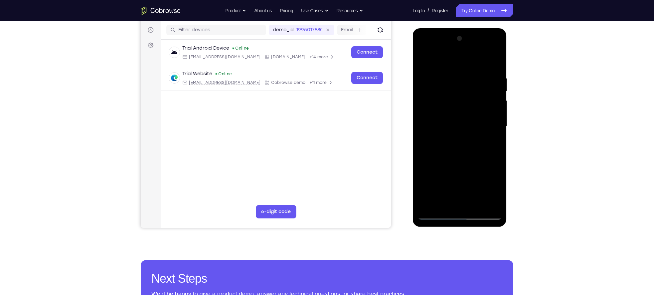
drag, startPoint x: 461, startPoint y: 163, endPoint x: 465, endPoint y: 74, distance: 88.9
click at [465, 74] on div at bounding box center [459, 126] width 84 height 186
drag, startPoint x: 452, startPoint y: 130, endPoint x: 454, endPoint y: 105, distance: 24.3
click at [454, 105] on div at bounding box center [459, 126] width 84 height 186
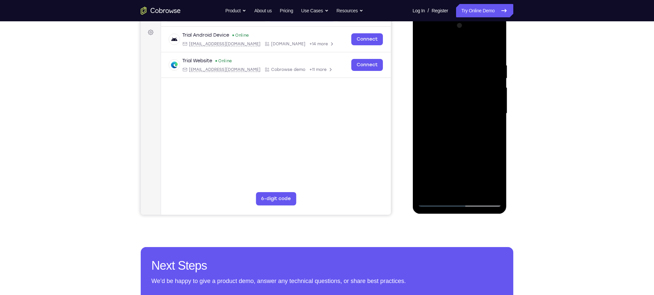
scroll to position [108, 0]
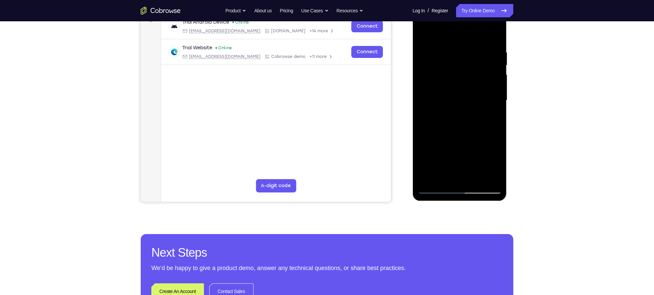
drag, startPoint x: 452, startPoint y: 121, endPoint x: 452, endPoint y: 153, distance: 32.6
click at [452, 153] on div at bounding box center [459, 100] width 84 height 186
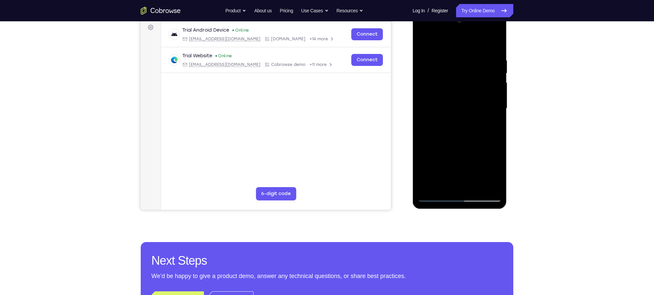
scroll to position [106, 0]
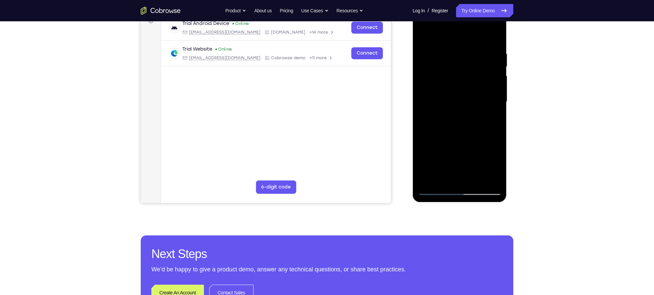
click at [497, 126] on div at bounding box center [459, 102] width 84 height 186
drag, startPoint x: 466, startPoint y: 142, endPoint x: 458, endPoint y: 158, distance: 18.2
click at [458, 158] on div at bounding box center [459, 102] width 84 height 186
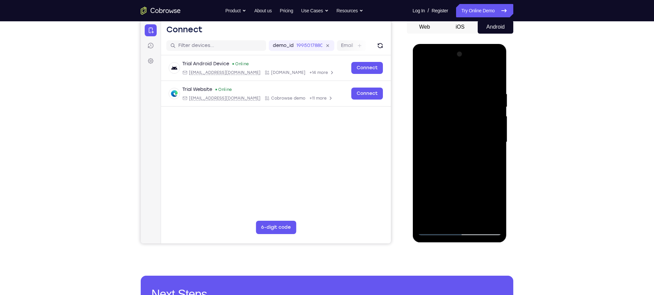
scroll to position [66, 0]
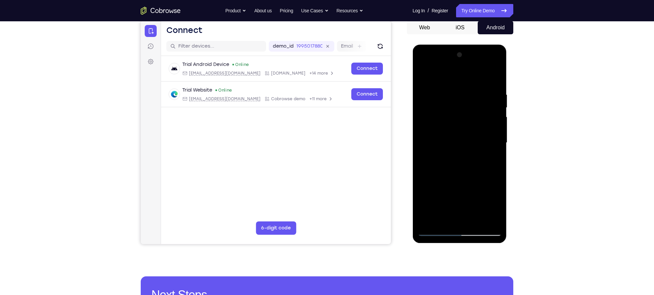
click at [436, 125] on div at bounding box center [459, 143] width 84 height 186
click at [435, 124] on div at bounding box center [459, 143] width 84 height 186
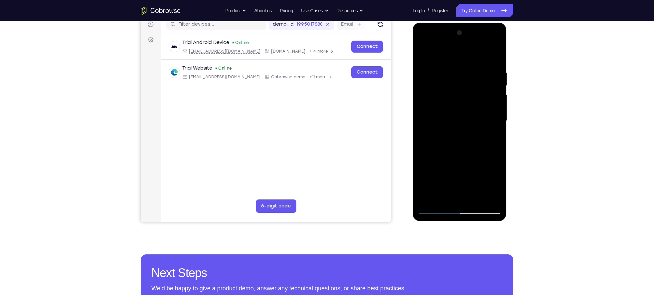
scroll to position [129, 0]
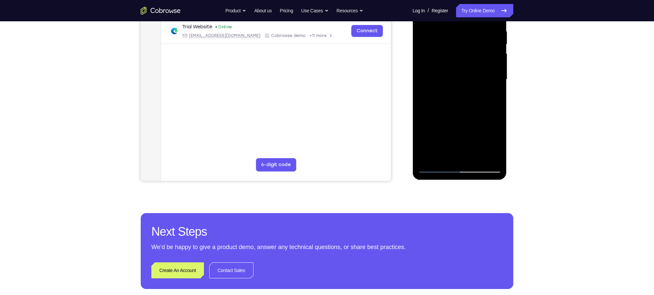
click at [434, 169] on div at bounding box center [459, 79] width 84 height 186
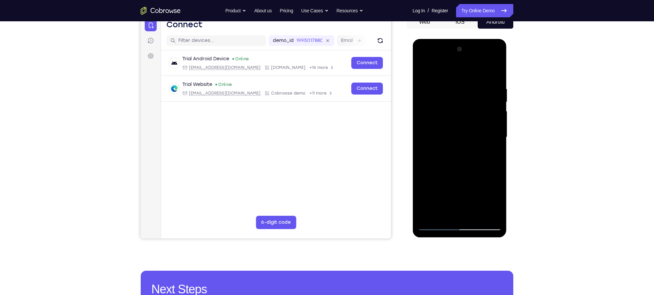
scroll to position [72, 0]
drag, startPoint x: 456, startPoint y: 118, endPoint x: 453, endPoint y: 151, distance: 33.4
click at [453, 151] on div at bounding box center [459, 137] width 84 height 186
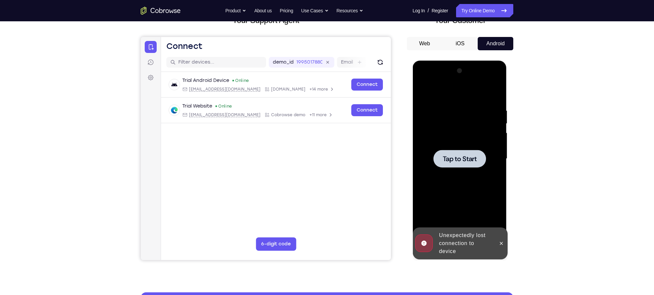
scroll to position [50, 0]
click at [473, 152] on div at bounding box center [459, 158] width 53 height 18
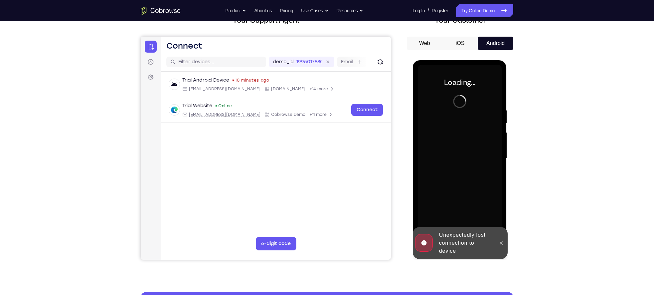
scroll to position [98, 0]
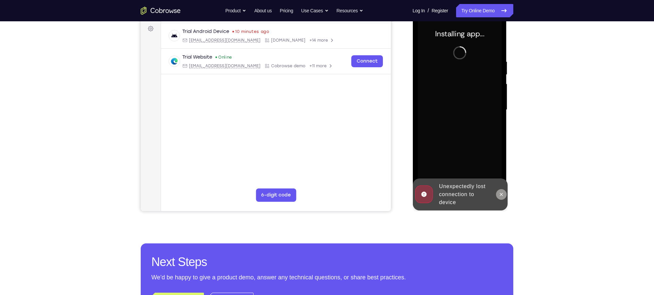
click at [501, 196] on icon at bounding box center [500, 194] width 5 height 5
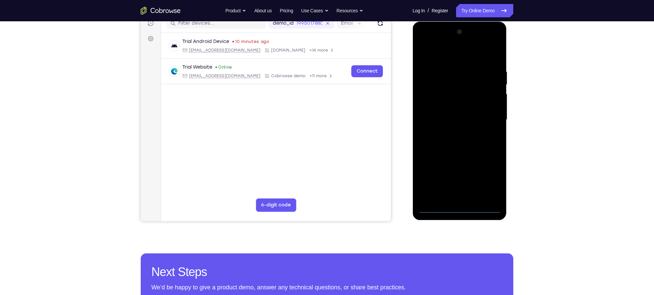
scroll to position [72, 0]
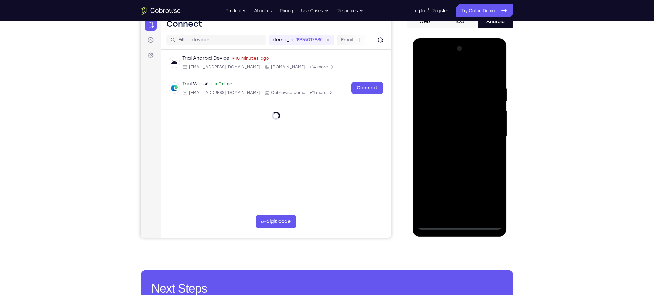
click at [456, 224] on div at bounding box center [459, 136] width 84 height 186
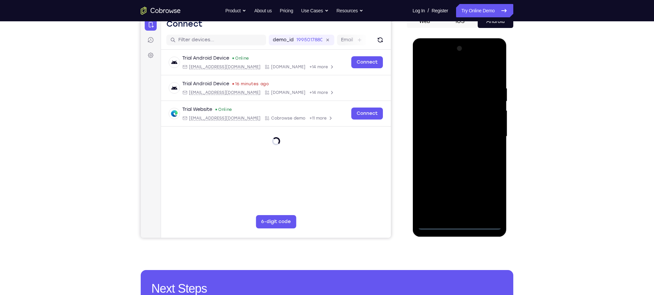
click at [485, 197] on div at bounding box center [459, 136] width 84 height 186
click at [442, 72] on div at bounding box center [459, 136] width 84 height 186
click at [489, 134] on div at bounding box center [459, 136] width 84 height 186
click at [453, 150] on div at bounding box center [459, 136] width 84 height 186
click at [449, 127] on div at bounding box center [459, 136] width 84 height 186
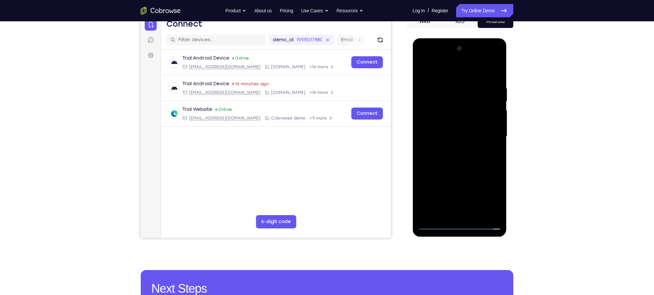
click at [448, 123] on div at bounding box center [459, 136] width 84 height 186
click at [456, 140] on div at bounding box center [459, 136] width 84 height 186
click at [461, 159] on div at bounding box center [459, 136] width 84 height 186
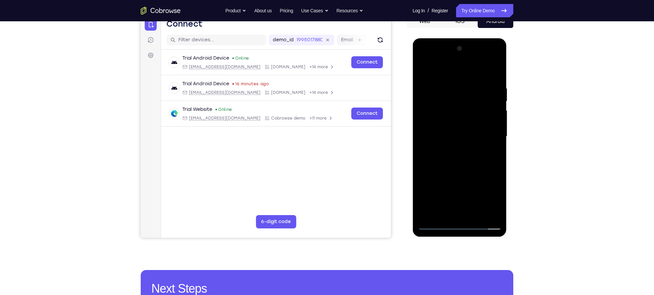
click at [461, 154] on div at bounding box center [459, 136] width 84 height 186
click at [460, 166] on div at bounding box center [459, 136] width 84 height 186
click at [449, 83] on div at bounding box center [459, 136] width 84 height 186
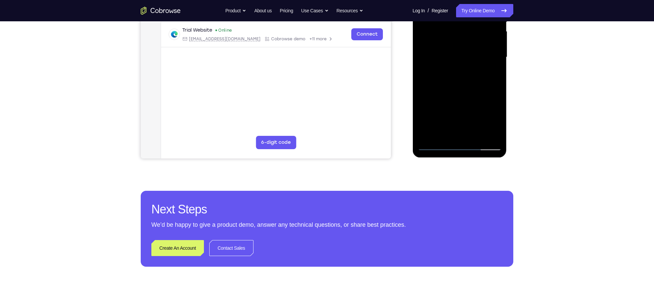
scroll to position [152, 0]
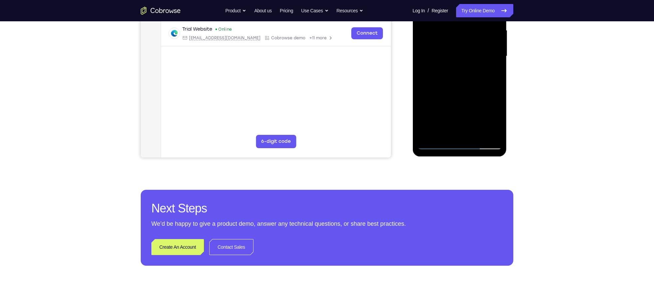
click at [490, 71] on div at bounding box center [459, 56] width 84 height 186
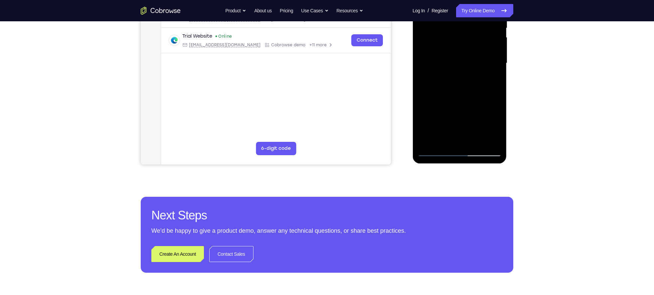
scroll to position [146, 0]
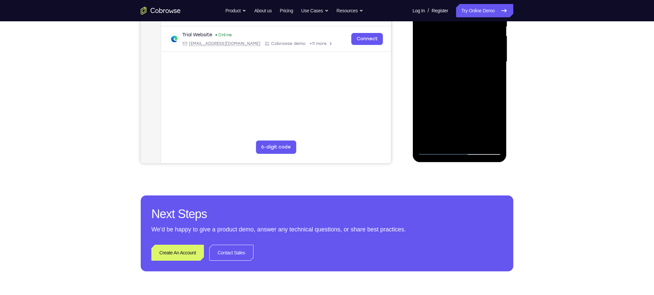
click at [486, 138] on div at bounding box center [459, 62] width 84 height 186
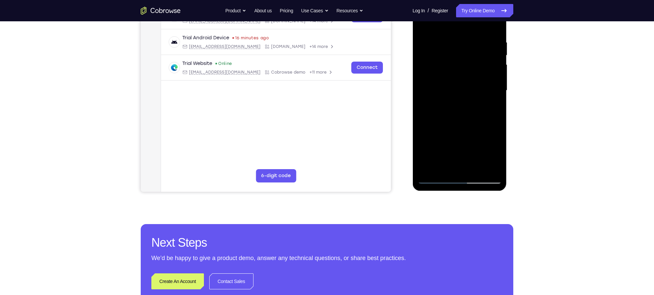
click at [492, 126] on div at bounding box center [459, 90] width 84 height 186
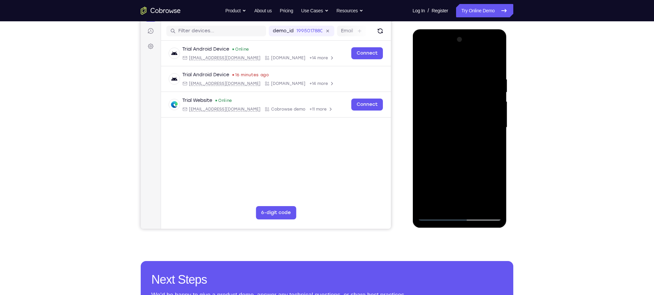
scroll to position [68, 0]
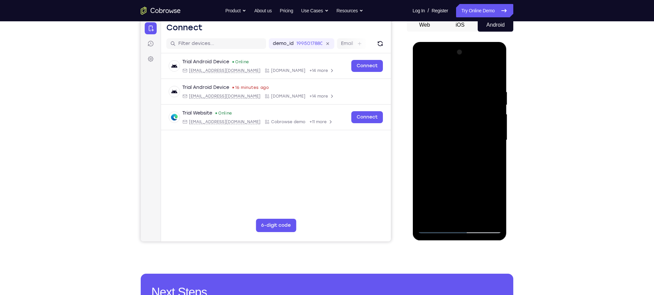
click at [492, 126] on div at bounding box center [459, 140] width 84 height 186
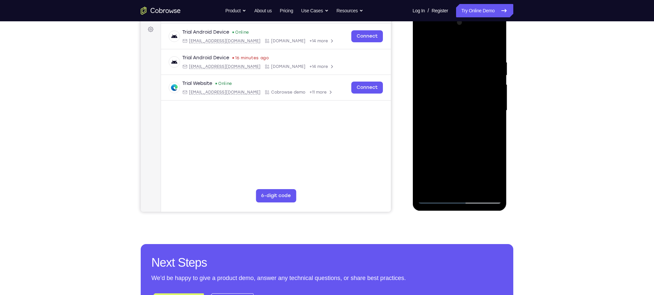
scroll to position [98, 0]
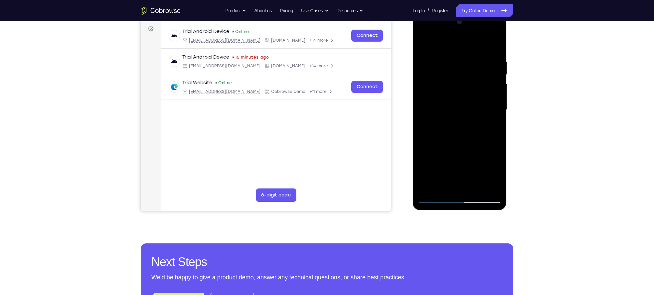
click at [495, 84] on div at bounding box center [459, 110] width 84 height 186
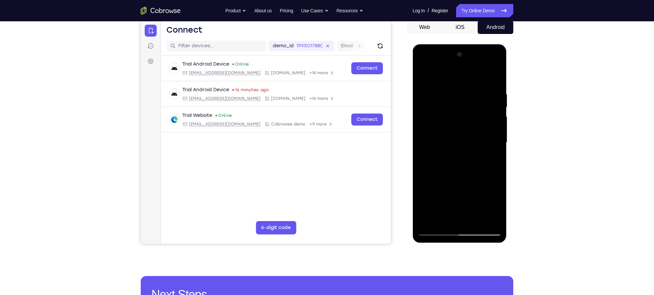
scroll to position [66, 0]
click at [493, 78] on div at bounding box center [459, 143] width 84 height 186
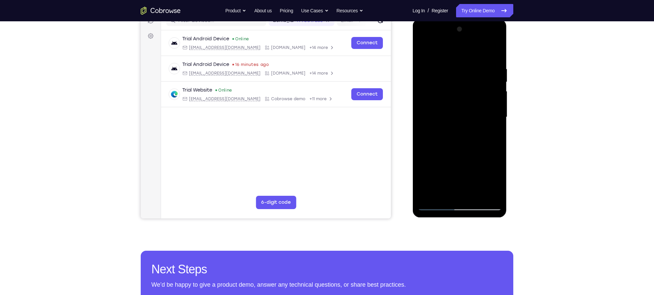
scroll to position [91, 0]
drag, startPoint x: 477, startPoint y: 156, endPoint x: 473, endPoint y: 102, distance: 54.0
click at [473, 102] on div at bounding box center [459, 117] width 84 height 186
drag, startPoint x: 458, startPoint y: 146, endPoint x: 459, endPoint y: 74, distance: 72.2
click at [459, 74] on div at bounding box center [459, 117] width 84 height 186
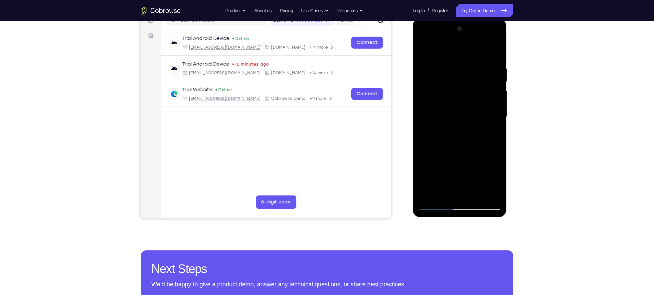
drag, startPoint x: 451, startPoint y: 147, endPoint x: 451, endPoint y: 84, distance: 62.5
click at [451, 84] on div at bounding box center [459, 117] width 84 height 186
drag, startPoint x: 460, startPoint y: 170, endPoint x: 458, endPoint y: 109, distance: 60.9
click at [458, 109] on div at bounding box center [459, 117] width 84 height 186
drag, startPoint x: 465, startPoint y: 140, endPoint x: 462, endPoint y: 82, distance: 58.3
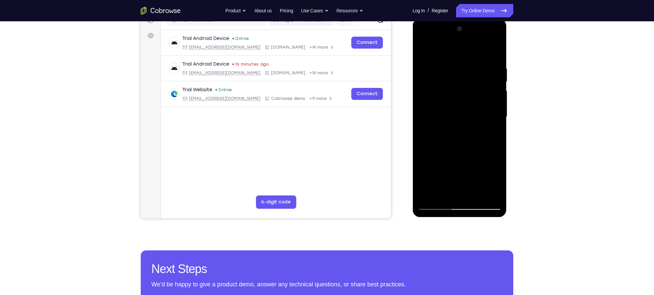
click at [462, 82] on div at bounding box center [459, 117] width 84 height 186
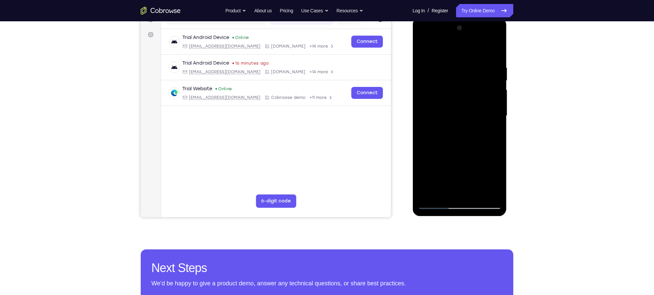
click at [444, 194] on div at bounding box center [459, 116] width 84 height 186
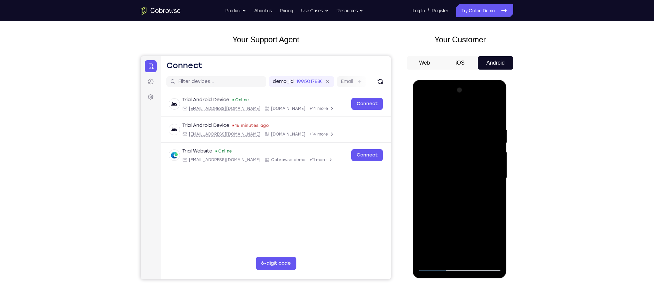
scroll to position [30, 0]
click at [456, 111] on div at bounding box center [459, 178] width 84 height 186
click at [425, 121] on div at bounding box center [459, 178] width 84 height 186
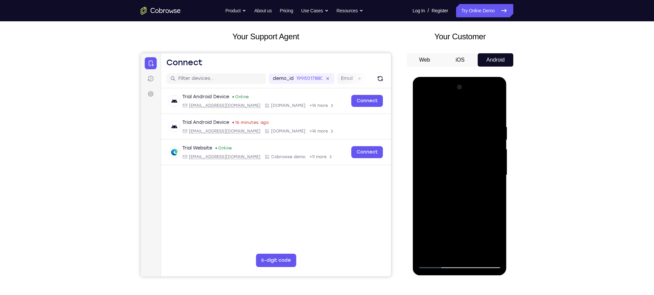
click at [440, 146] on div at bounding box center [459, 175] width 84 height 186
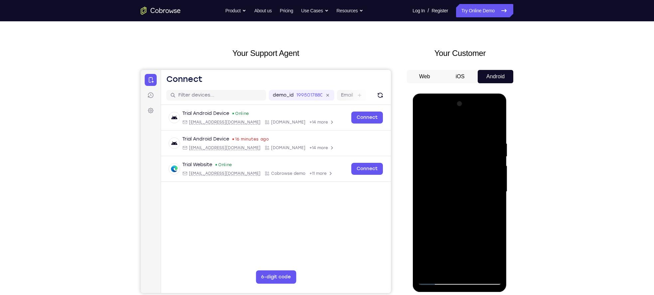
scroll to position [15, 0]
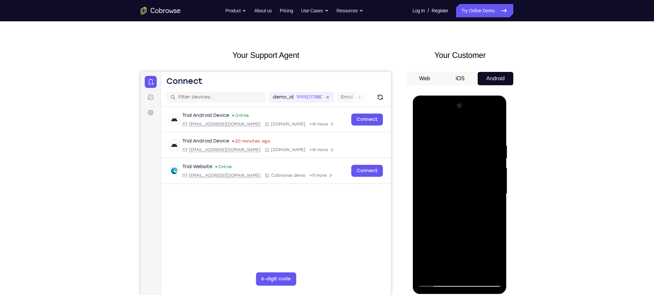
click at [495, 108] on div at bounding box center [459, 193] width 84 height 186
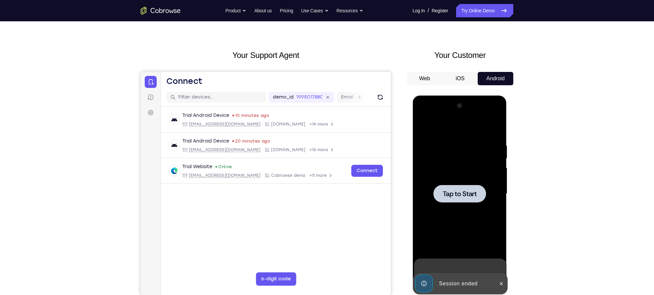
click at [450, 191] on span "Tap to Start" at bounding box center [459, 193] width 34 height 7
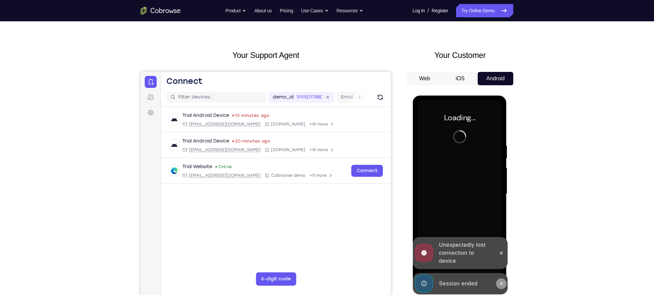
click at [502, 280] on button at bounding box center [501, 283] width 11 height 11
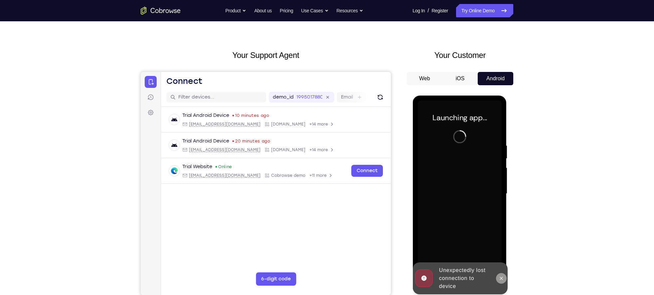
click at [501, 279] on icon at bounding box center [500, 277] width 5 height 5
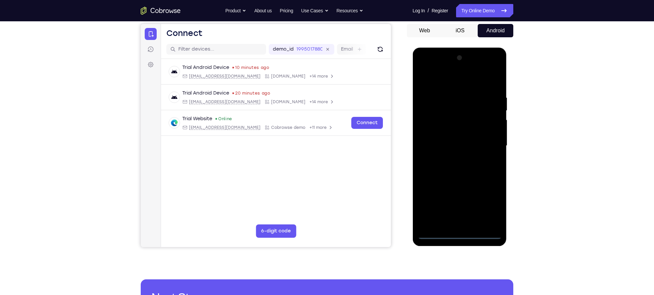
scroll to position [63, 0]
click at [458, 234] on div at bounding box center [459, 145] width 84 height 186
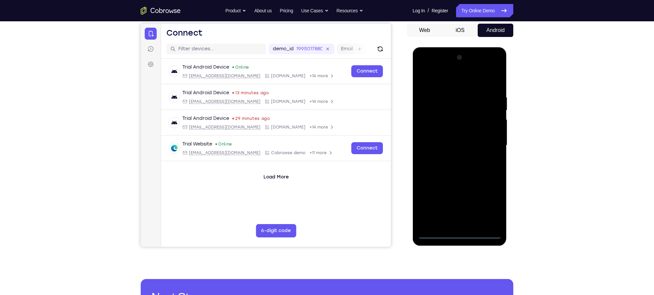
click at [489, 202] on div at bounding box center [459, 145] width 84 height 186
click at [439, 79] on div at bounding box center [459, 145] width 84 height 186
click at [488, 148] on div at bounding box center [459, 145] width 84 height 186
click at [487, 140] on div at bounding box center [459, 145] width 84 height 186
click at [453, 156] on div at bounding box center [459, 145] width 84 height 186
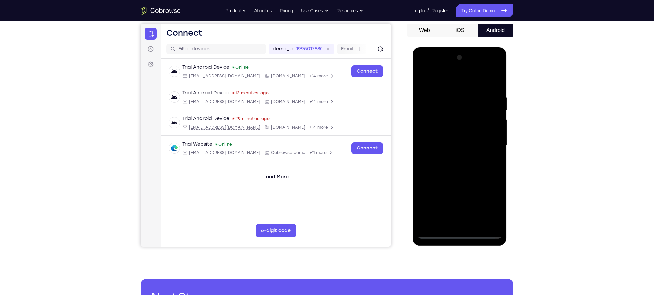
click at [448, 139] on div at bounding box center [459, 145] width 84 height 186
click at [448, 132] on div at bounding box center [459, 145] width 84 height 186
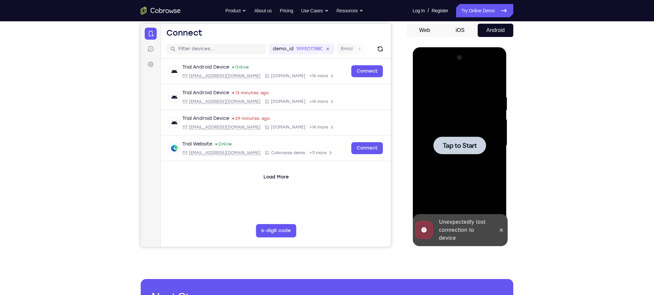
click at [461, 148] on span "Tap to Start" at bounding box center [459, 145] width 34 height 7
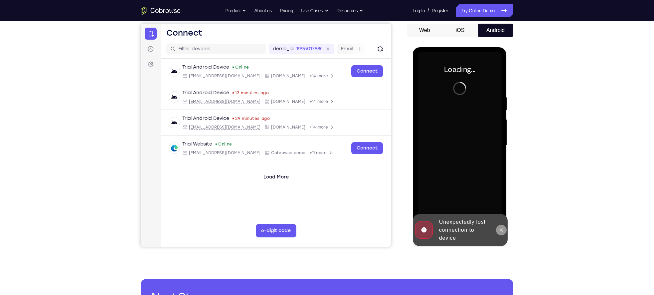
click at [503, 233] on button at bounding box center [501, 230] width 11 height 11
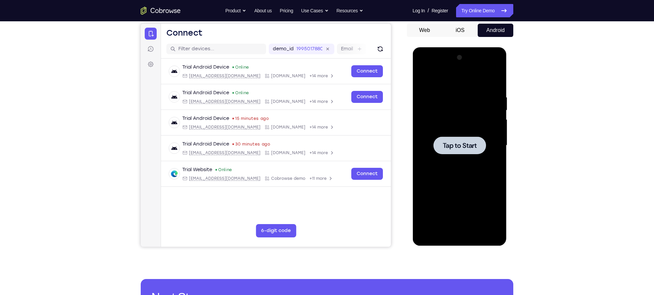
click at [463, 139] on div at bounding box center [459, 145] width 53 height 18
click at [459, 231] on div at bounding box center [459, 145] width 84 height 186
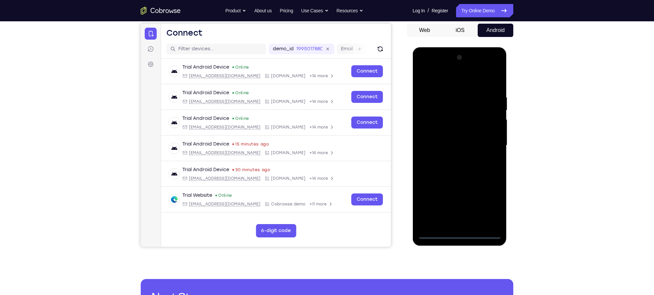
click at [458, 234] on div at bounding box center [459, 145] width 84 height 186
click at [488, 204] on div at bounding box center [459, 145] width 84 height 186
click at [445, 81] on div at bounding box center [459, 145] width 84 height 186
click at [488, 144] on div at bounding box center [459, 145] width 84 height 186
click at [467, 224] on div at bounding box center [459, 145] width 84 height 186
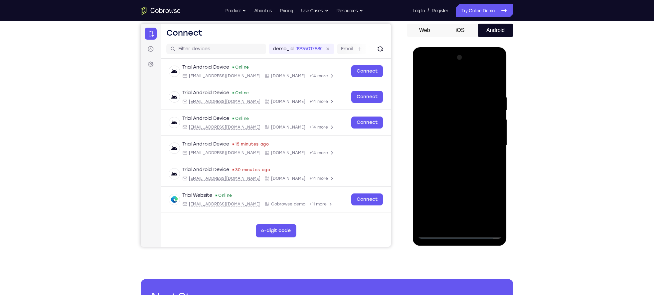
click at [439, 136] on div at bounding box center [459, 145] width 84 height 186
click at [434, 131] on div at bounding box center [459, 145] width 84 height 186
click at [452, 148] on div at bounding box center [459, 145] width 84 height 186
click at [453, 144] on div at bounding box center [459, 145] width 84 height 186
click at [474, 168] on div at bounding box center [459, 145] width 84 height 186
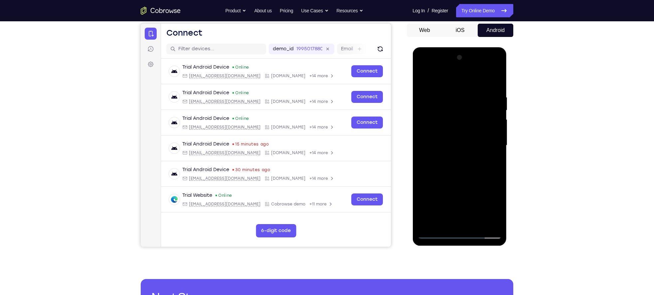
click at [461, 168] on div at bounding box center [459, 145] width 84 height 186
click at [466, 168] on div at bounding box center [459, 145] width 84 height 186
click at [454, 168] on div at bounding box center [459, 145] width 84 height 186
click at [458, 168] on div at bounding box center [459, 145] width 84 height 186
click at [456, 145] on div at bounding box center [459, 145] width 84 height 186
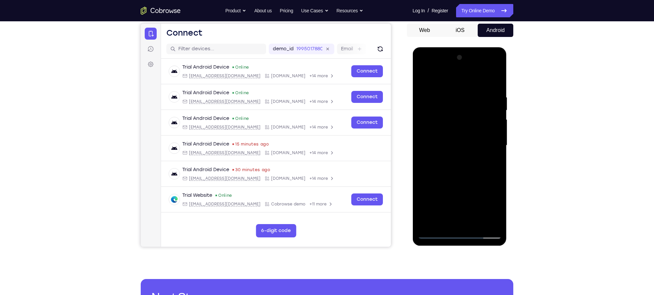
click at [456, 145] on div at bounding box center [459, 145] width 84 height 186
click at [457, 147] on div at bounding box center [459, 145] width 84 height 186
click at [461, 145] on div at bounding box center [459, 145] width 84 height 186
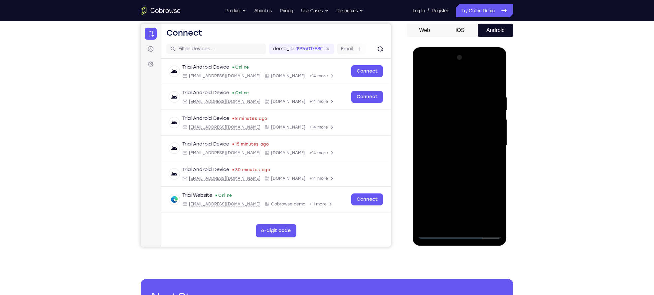
click at [473, 145] on div at bounding box center [459, 145] width 84 height 186
click at [359, 69] on link "Connect" at bounding box center [367, 71] width 32 height 12
click at [458, 145] on div at bounding box center [459, 145] width 84 height 186
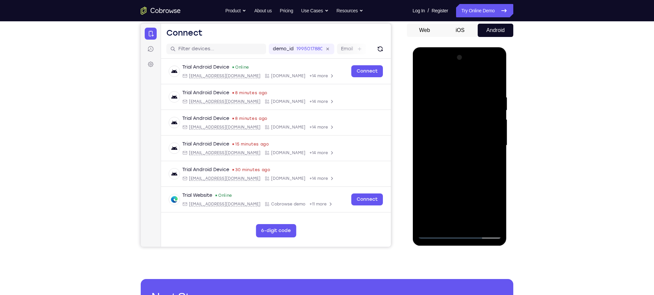
click at [469, 141] on div at bounding box center [459, 145] width 84 height 186
click at [470, 149] on div at bounding box center [459, 145] width 84 height 186
click at [480, 11] on link "Try Online Demo" at bounding box center [484, 10] width 57 height 13
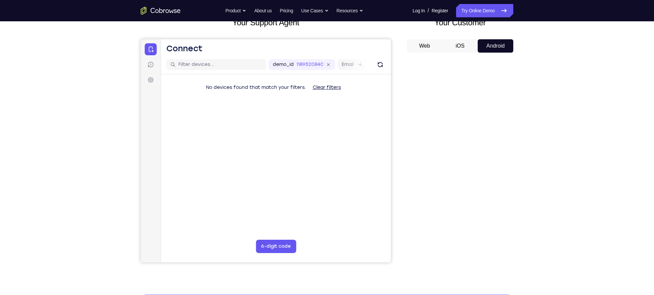
scroll to position [50, 0]
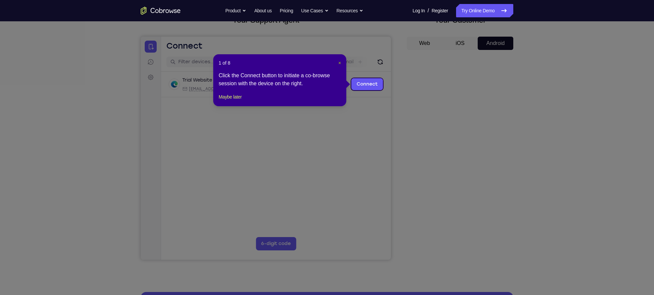
click at [338, 61] on span "×" at bounding box center [339, 62] width 3 height 5
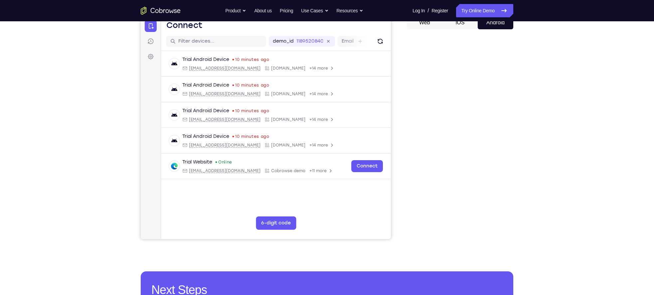
scroll to position [70, 0]
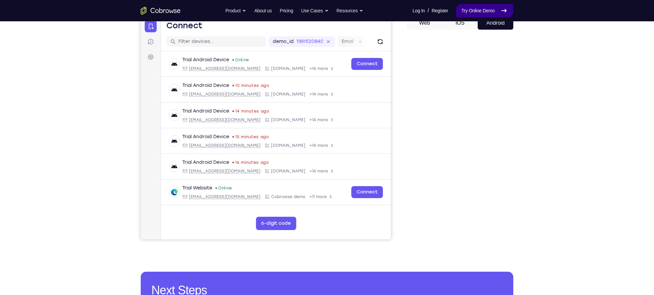
click at [474, 14] on link "Try Online Demo" at bounding box center [484, 10] width 57 height 13
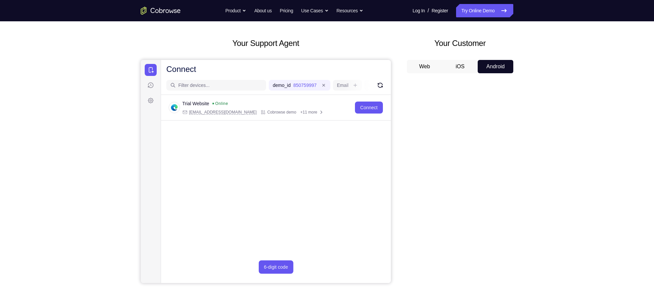
scroll to position [30, 0]
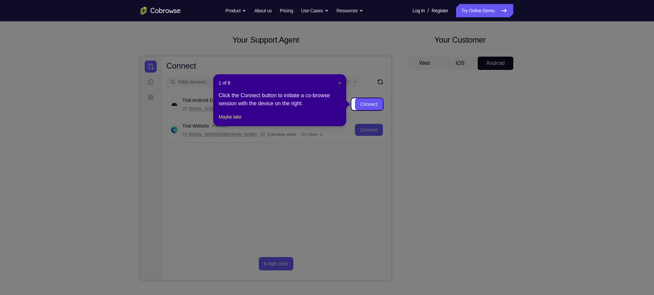
click at [338, 82] on span "×" at bounding box center [339, 82] width 3 height 5
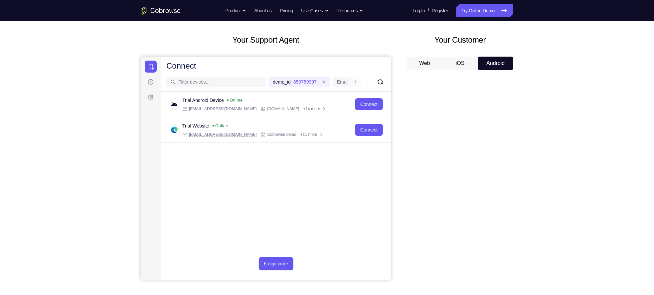
click at [459, 67] on button "iOS" at bounding box center [460, 63] width 36 height 13
click at [485, 61] on button "Android" at bounding box center [496, 63] width 36 height 13
click at [527, 216] on div "Your Support Agent Your Customer Web iOS Android Next Steps We’d be happy to gi…" at bounding box center [327, 210] width 426 height 439
click at [413, 168] on iframe at bounding box center [460, 180] width 95 height 200
click at [403, 166] on div "Your Support Agent Your Customer Web iOS Android" at bounding box center [327, 157] width 373 height 246
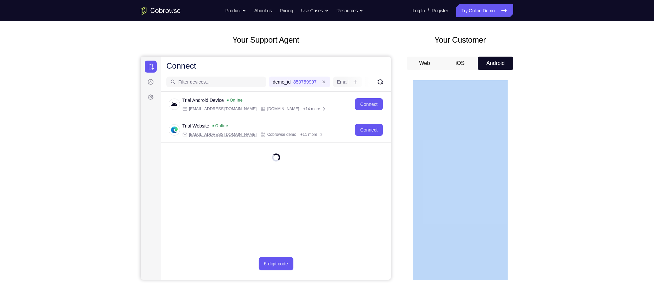
click at [403, 166] on div "Your Support Agent Your Customer Web iOS Android" at bounding box center [327, 157] width 373 height 246
drag, startPoint x: 403, startPoint y: 166, endPoint x: 463, endPoint y: 61, distance: 120.7
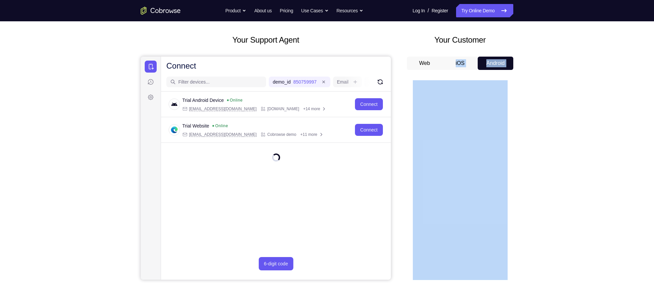
click at [463, 61] on div "Your Support Agent Your Customer Web iOS Android" at bounding box center [327, 157] width 373 height 246
click at [463, 61] on button "iOS" at bounding box center [460, 63] width 36 height 13
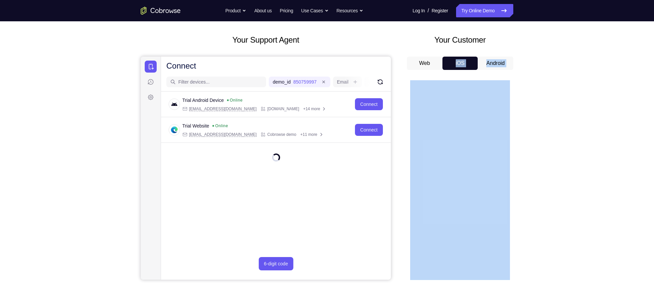
click at [463, 61] on button "iOS" at bounding box center [460, 63] width 36 height 13
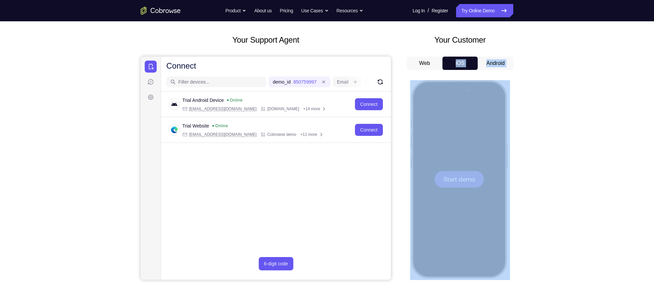
scroll to position [0, 0]
drag, startPoint x: 463, startPoint y: 61, endPoint x: 566, endPoint y: 149, distance: 135.7
click at [566, 149] on div "Your Support Agent Your Customer Web iOS Android Next Steps We’d be happy to gi…" at bounding box center [327, 210] width 654 height 439
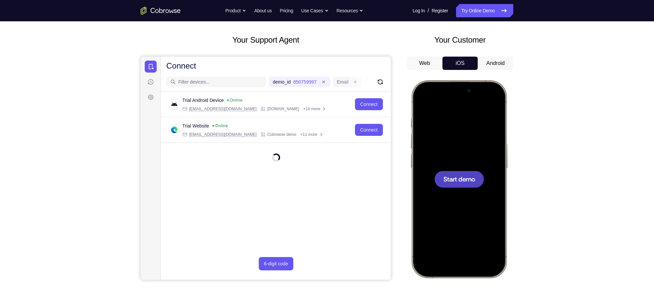
click at [458, 176] on span "Start demo" at bounding box center [459, 179] width 32 height 6
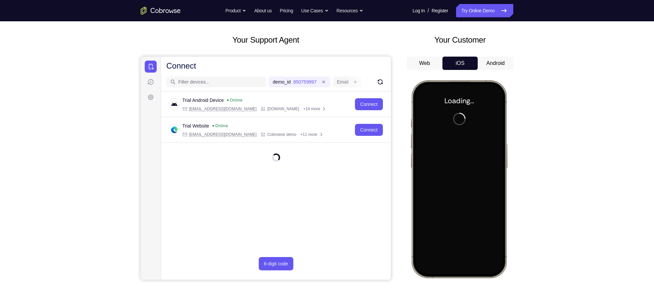
click at [495, 59] on button "Android" at bounding box center [496, 63] width 36 height 13
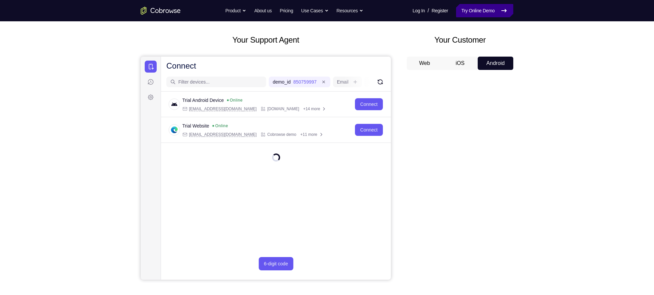
click at [489, 14] on link "Try Online Demo" at bounding box center [484, 10] width 57 height 13
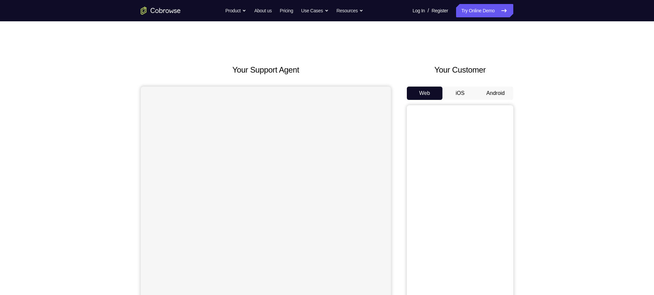
click at [489, 92] on button "Android" at bounding box center [496, 92] width 36 height 13
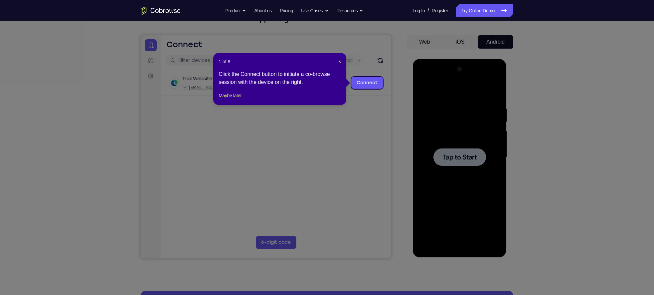
click at [337, 60] on header "1 of 8 ×" at bounding box center [280, 61] width 122 height 7
drag, startPoint x: 338, startPoint y: 60, endPoint x: 234, endPoint y: 65, distance: 104.6
click at [338, 60] on span "×" at bounding box center [339, 61] width 3 height 5
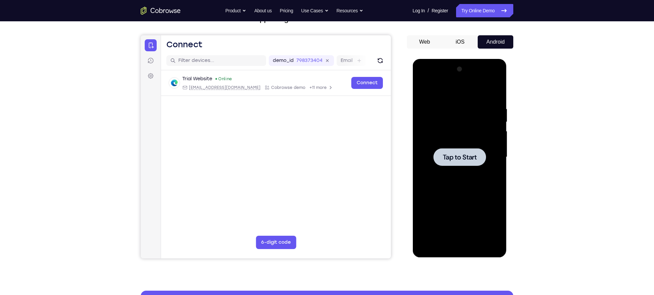
click at [462, 158] on span "Tap to Start" at bounding box center [459, 157] width 34 height 7
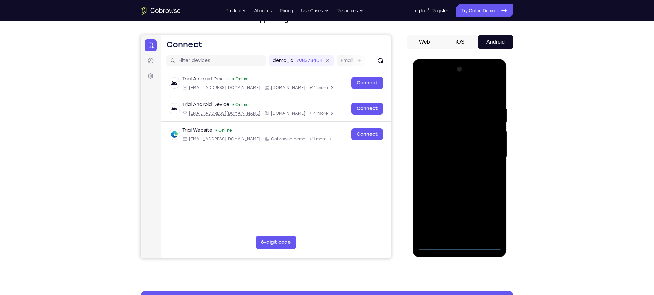
click at [460, 246] on div at bounding box center [459, 157] width 84 height 186
click at [486, 221] on div at bounding box center [459, 157] width 84 height 186
click at [444, 89] on div at bounding box center [459, 157] width 84 height 186
click at [488, 157] on div at bounding box center [459, 157] width 84 height 186
click at [453, 168] on div at bounding box center [459, 157] width 84 height 186
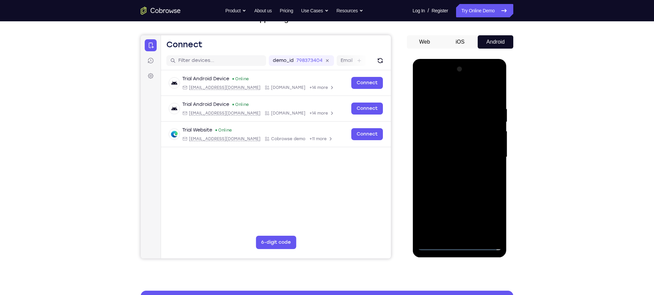
click at [453, 147] on div at bounding box center [459, 157] width 84 height 186
click at [456, 146] on div at bounding box center [459, 157] width 84 height 186
click at [460, 157] on div at bounding box center [459, 157] width 84 height 186
click at [473, 180] on div at bounding box center [459, 157] width 84 height 186
click at [465, 177] on div at bounding box center [459, 157] width 84 height 186
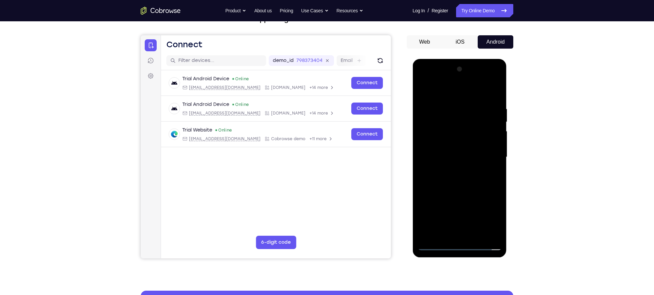
click at [465, 177] on div at bounding box center [459, 157] width 84 height 186
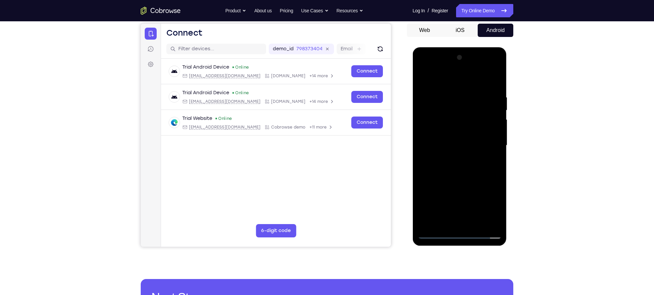
click at [472, 176] on div at bounding box center [459, 145] width 84 height 186
click at [475, 224] on div at bounding box center [459, 145] width 84 height 186
click at [466, 181] on div at bounding box center [459, 145] width 84 height 186
click at [437, 183] on div at bounding box center [459, 145] width 84 height 186
click at [438, 234] on div at bounding box center [459, 145] width 84 height 186
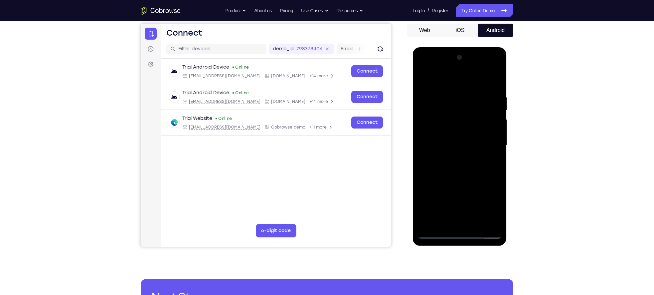
click at [451, 137] on div at bounding box center [459, 145] width 84 height 186
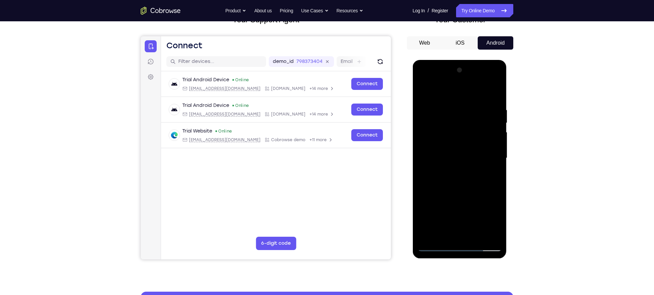
scroll to position [50, 0]
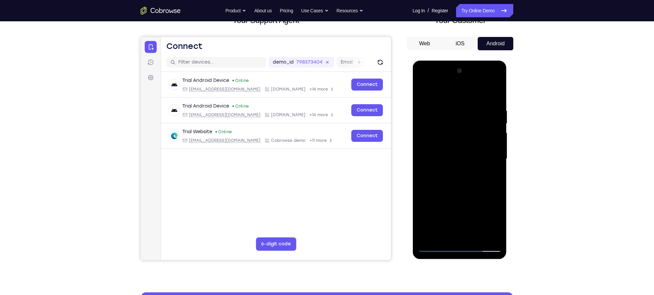
click at [433, 93] on div at bounding box center [459, 159] width 84 height 186
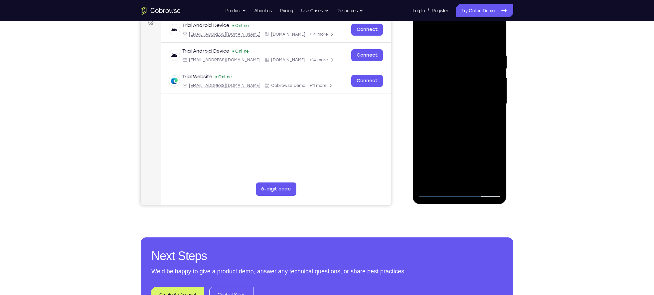
scroll to position [105, 0]
click at [435, 159] on div at bounding box center [459, 103] width 84 height 186
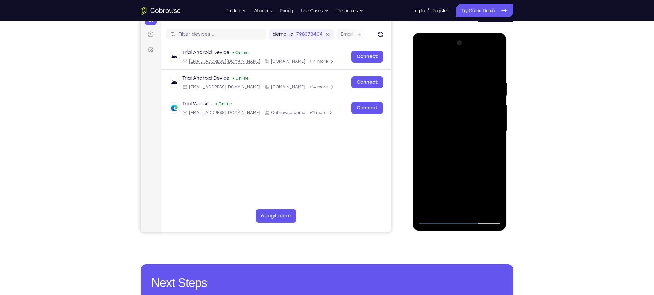
scroll to position [77, 0]
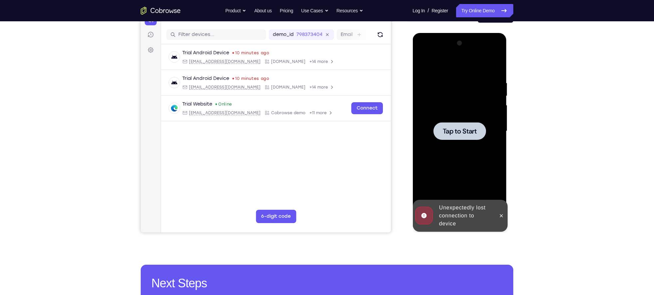
click at [453, 132] on span "Tap to Start" at bounding box center [459, 131] width 34 height 7
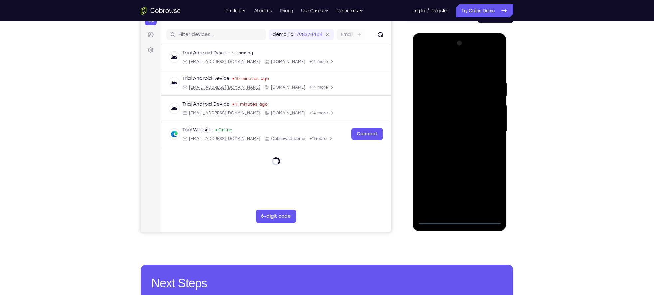
click at [458, 220] on div at bounding box center [459, 131] width 84 height 186
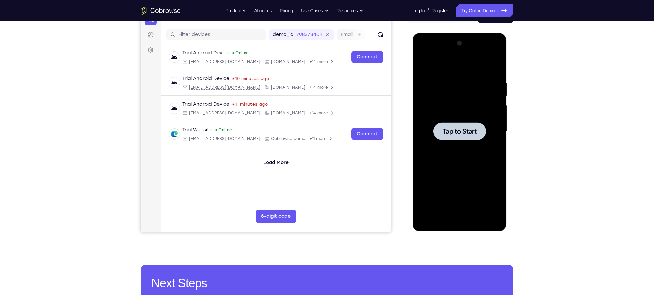
click at [470, 132] on span "Tap to Start" at bounding box center [459, 131] width 34 height 7
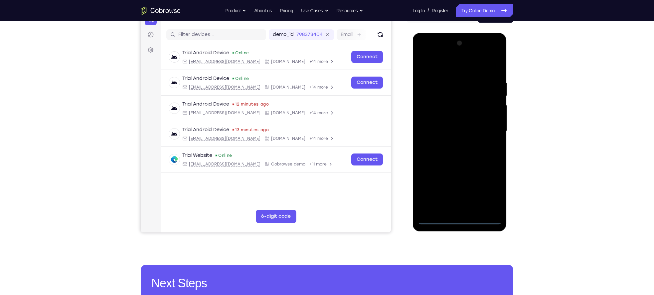
click at [459, 220] on div at bounding box center [459, 131] width 84 height 186
click at [493, 192] on div at bounding box center [459, 131] width 84 height 186
click at [446, 65] on div at bounding box center [459, 131] width 84 height 186
click at [489, 126] on div at bounding box center [459, 131] width 84 height 186
click at [453, 145] on div at bounding box center [459, 131] width 84 height 186
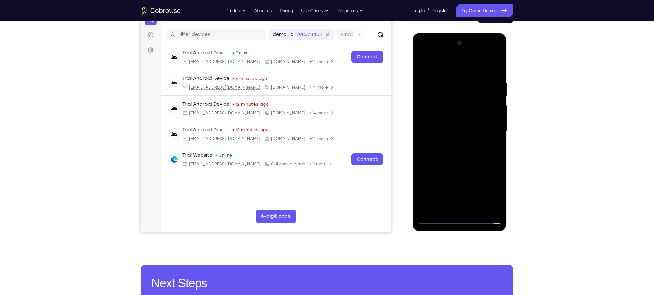
click at [456, 123] on div at bounding box center [459, 131] width 84 height 186
